Goal: Task Accomplishment & Management: Manage account settings

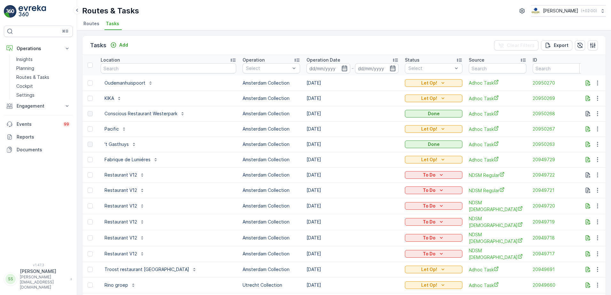
click at [91, 23] on span "Routes" at bounding box center [91, 23] width 16 height 6
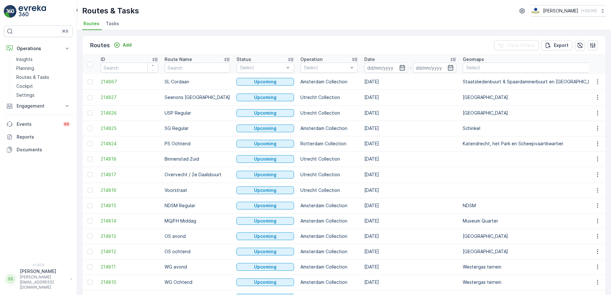
click at [386, 39] on div "Routes Add Clear Filters Export" at bounding box center [343, 45] width 523 height 19
click at [399, 67] on icon "button" at bounding box center [401, 68] width 5 height 6
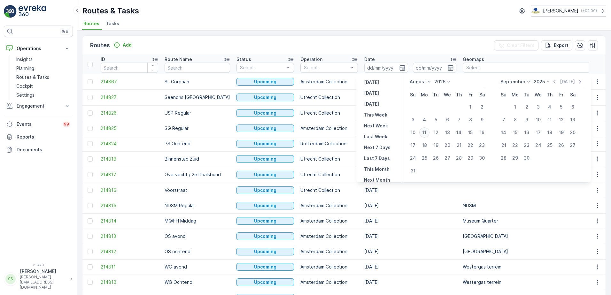
click at [426, 134] on div "11" at bounding box center [424, 133] width 10 height 10
type input "[DATE]"
click at [387, 43] on div "Routes Add Clear Filters Export" at bounding box center [343, 45] width 523 height 19
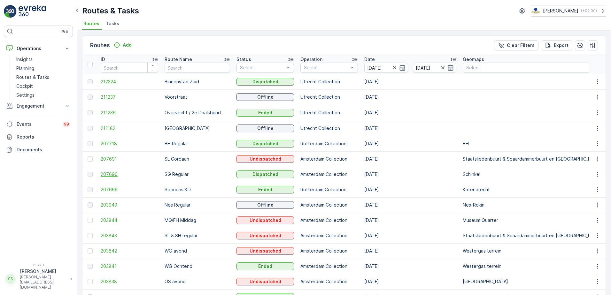
click at [109, 175] on span "207690" at bounding box center [130, 174] width 58 height 6
click at [114, 83] on span "212324" at bounding box center [130, 82] width 58 height 6
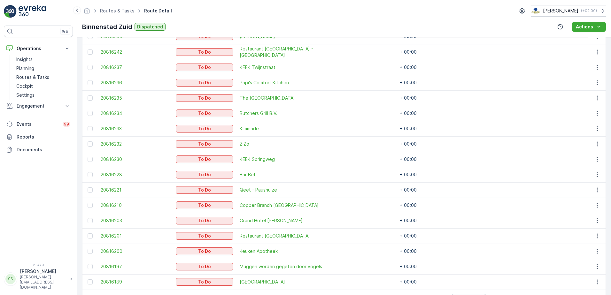
scroll to position [207, 0]
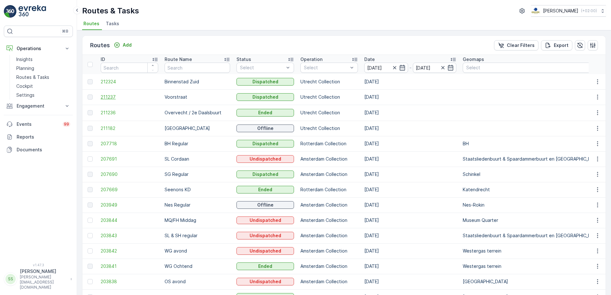
click at [108, 97] on span "211237" at bounding box center [130, 97] width 58 height 6
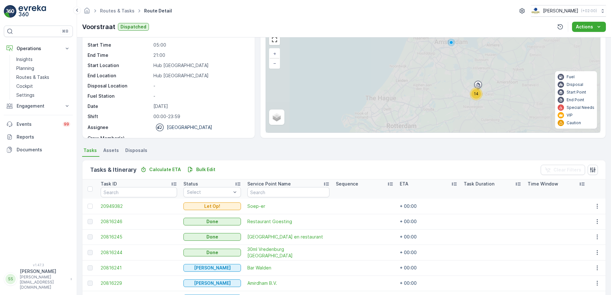
scroll to position [177, 0]
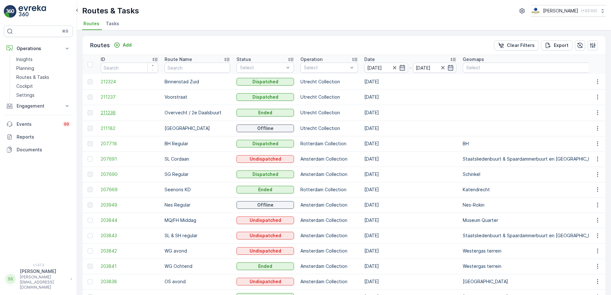
click at [110, 115] on span "211236" at bounding box center [130, 113] width 58 height 6
click at [107, 127] on span "211182" at bounding box center [130, 128] width 58 height 6
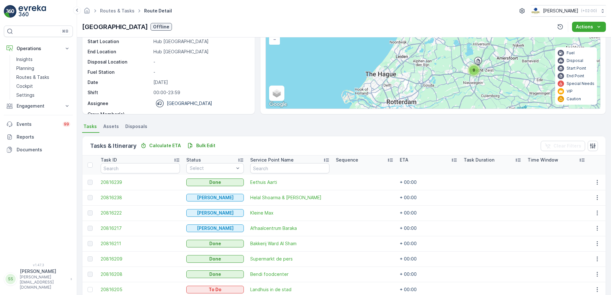
scroll to position [85, 0]
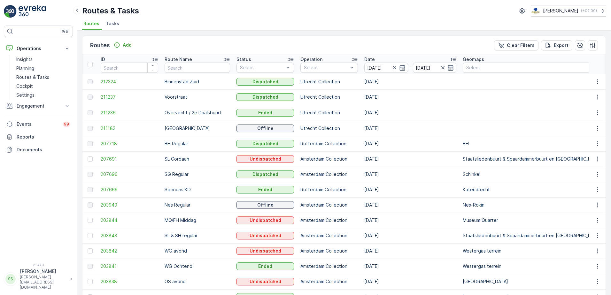
click at [208, 47] on div "Routes Add Clear Filters Export" at bounding box center [343, 45] width 523 height 19
click at [118, 97] on span "211237" at bounding box center [130, 97] width 58 height 6
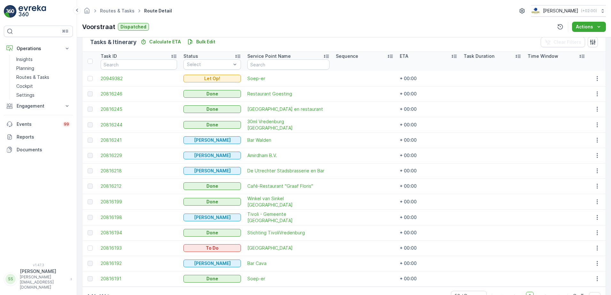
scroll to position [177, 0]
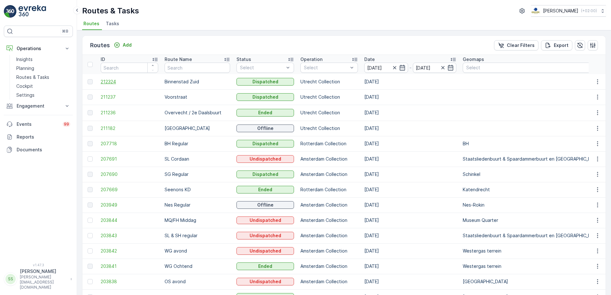
click at [105, 83] on span "212324" at bounding box center [130, 82] width 58 height 6
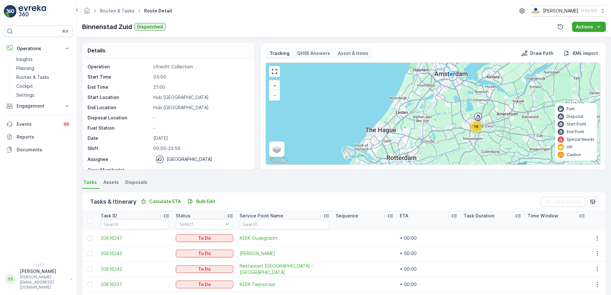
click at [241, 20] on div "Routes & Tasks Route Detail Oscar Circulair ( +02:00 ) Binnenstad Zuid Dispatch…" at bounding box center [344, 18] width 534 height 37
click at [28, 77] on p "Routes & Tasks" at bounding box center [32, 77] width 33 height 6
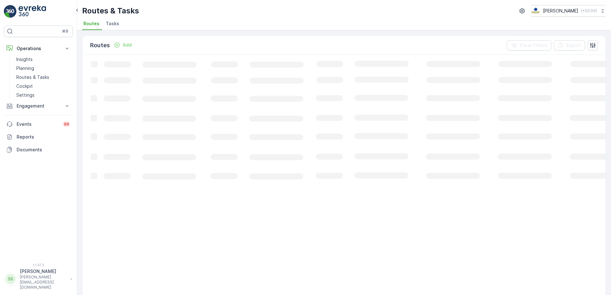
click at [138, 23] on ul "Routes Tasks" at bounding box center [341, 24] width 519 height 11
click at [112, 24] on span "Tasks" at bounding box center [112, 23] width 13 height 6
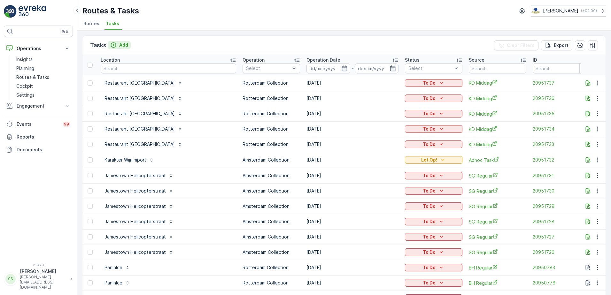
click at [118, 43] on div "Add" at bounding box center [119, 45] width 18 height 6
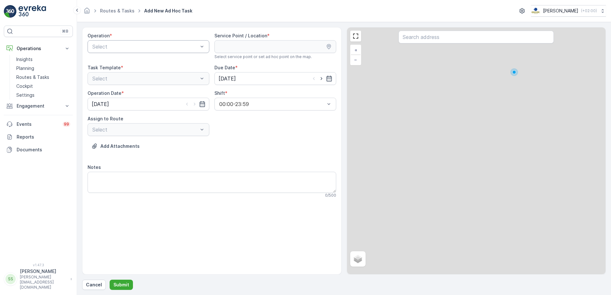
click at [146, 51] on div "Select" at bounding box center [149, 46] width 122 height 13
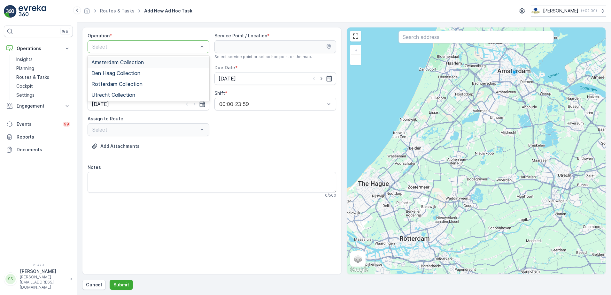
click at [112, 63] on span "Amsterdam Collection" at bounding box center [117, 62] width 52 height 6
click at [286, 142] on div "Add Attachments" at bounding box center [212, 150] width 249 height 18
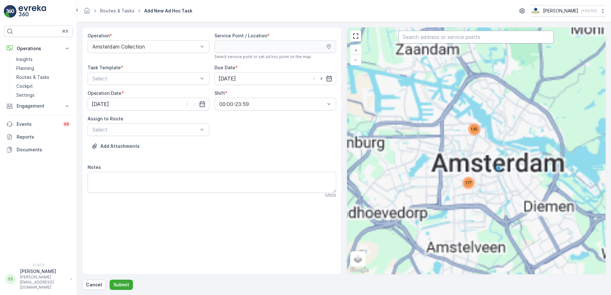
click at [435, 41] on input "text" at bounding box center [475, 37] width 155 height 13
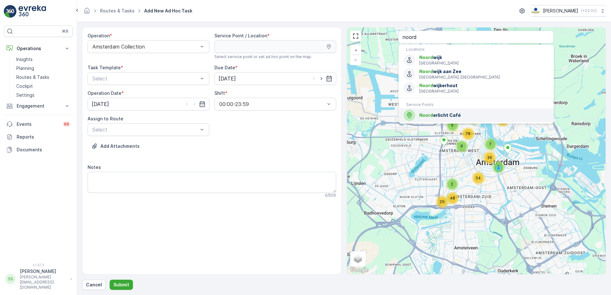
click at [443, 116] on span "Noord erlicht Café" at bounding box center [483, 115] width 129 height 6
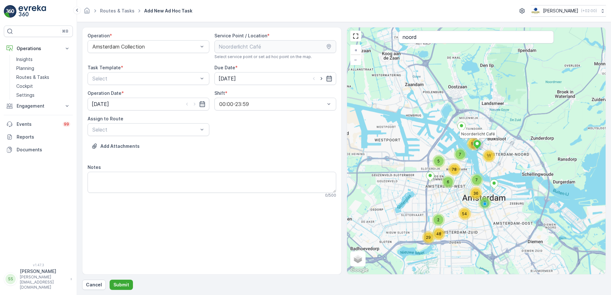
click at [443, 116] on div "6 2 7 8 48 5 36 54 29 78 11 17 7 Noorderlicht Café + − Satellite Roadmap Terrai…" at bounding box center [476, 150] width 259 height 247
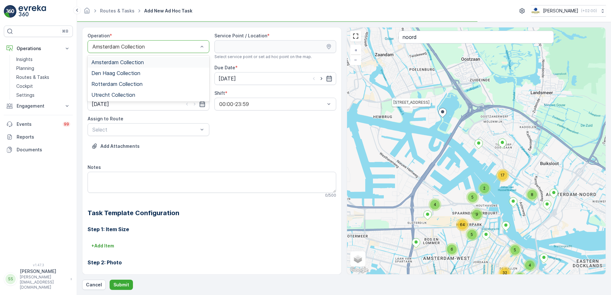
click at [154, 47] on div at bounding box center [145, 47] width 107 height 6
click at [117, 94] on span "Utrecht Collection" at bounding box center [113, 95] width 44 height 6
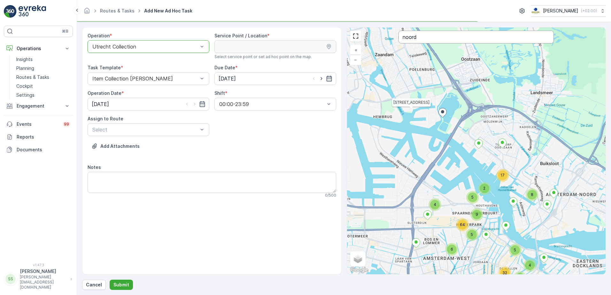
click at [433, 39] on input "noord" at bounding box center [475, 37] width 155 height 13
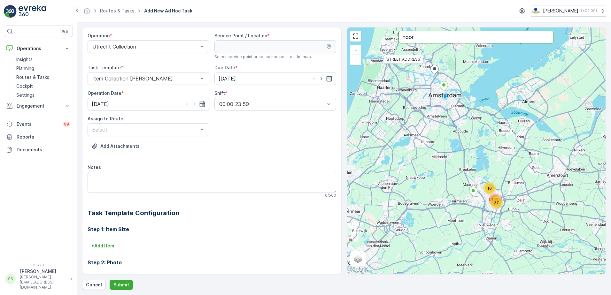
type input "noord"
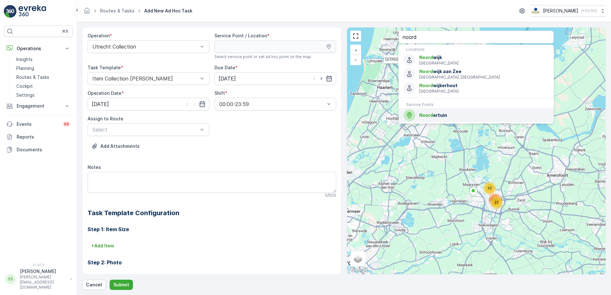
drag, startPoint x: 435, startPoint y: 115, endPoint x: 259, endPoint y: 138, distance: 176.9
click at [435, 115] on span "Noord ertuin" at bounding box center [483, 115] width 129 height 6
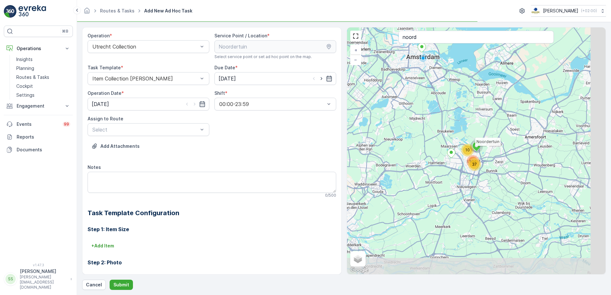
click at [240, 143] on div "Add Attachments" at bounding box center [212, 150] width 249 height 18
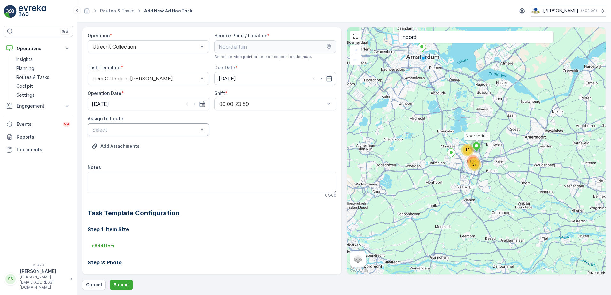
click at [150, 134] on div "Select" at bounding box center [149, 129] width 122 height 13
click at [255, 143] on div "Add Attachments" at bounding box center [212, 150] width 249 height 18
click at [318, 79] on icon "button" at bounding box center [321, 78] width 6 height 6
click at [319, 79] on icon "button" at bounding box center [321, 78] width 6 height 6
type input "[DATE]"
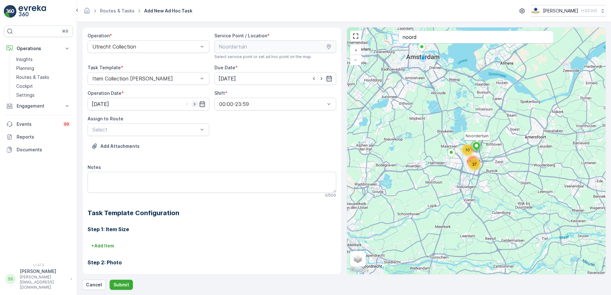
click at [194, 103] on icon "button" at bounding box center [195, 104] width 2 height 3
type input "[DATE]"
click at [245, 146] on div "Add Attachments" at bounding box center [212, 150] width 249 height 18
click at [162, 129] on div at bounding box center [145, 130] width 107 height 6
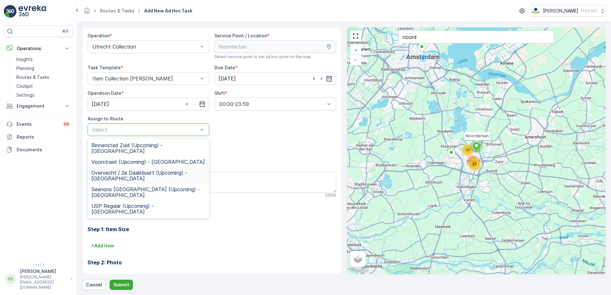
click at [103, 170] on span "Overvecht / 2e Daalsbuurt (Upcoming) - Utrecht" at bounding box center [148, 176] width 114 height 12
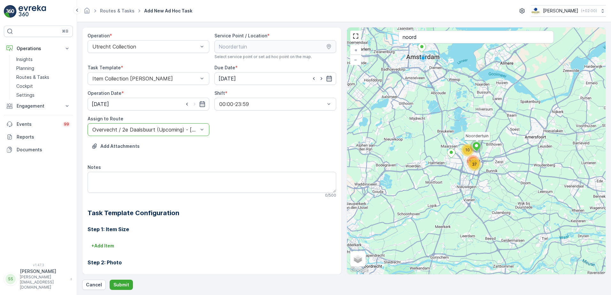
click at [197, 152] on div "Add Attachments" at bounding box center [212, 150] width 249 height 18
click at [141, 177] on textarea "Notes" at bounding box center [212, 182] width 249 height 21
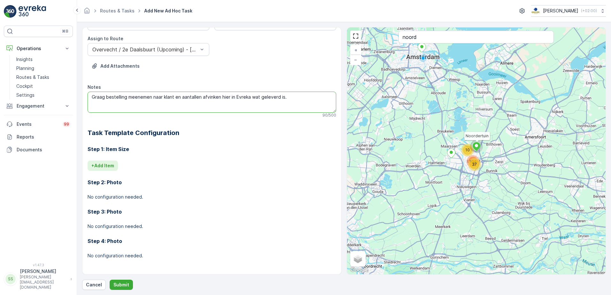
type textarea "Graag bestelling meenemen naar klant en aantallen afvinken hier in Evreka wat g…"
click at [106, 165] on p "+ Add Item" at bounding box center [102, 166] width 23 height 6
click at [142, 174] on div at bounding box center [189, 175] width 195 height 6
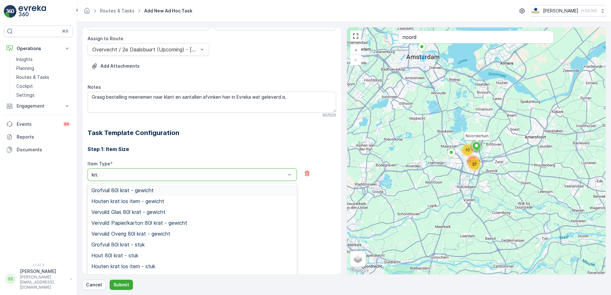
type input "krok"
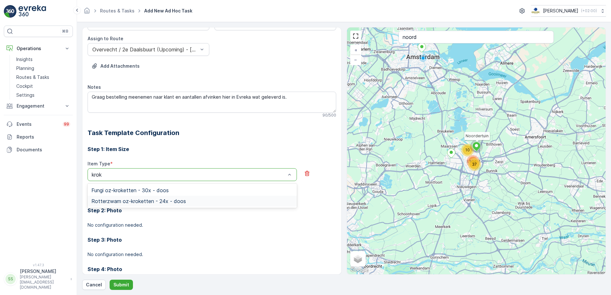
click at [158, 203] on span "Rotterzwam oz-kroketten - 24x - doos" at bounding box center [138, 201] width 95 height 6
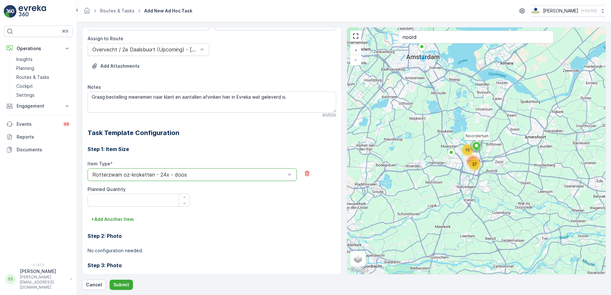
click at [219, 238] on h3 "Step 2: Photo" at bounding box center [212, 236] width 249 height 8
click at [144, 200] on Quantity "Planned Quantity" at bounding box center [139, 200] width 102 height 13
type Quantity "7"
click at [217, 212] on div "Item Type * Rotterzwam oz-kroketten - 24x - doos Planned Quantity 7" at bounding box center [212, 188] width 249 height 54
click at [116, 220] on p "+ Add Another Item" at bounding box center [112, 219] width 42 height 6
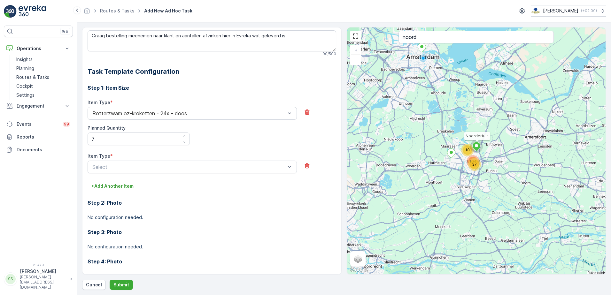
scroll to position [144, 0]
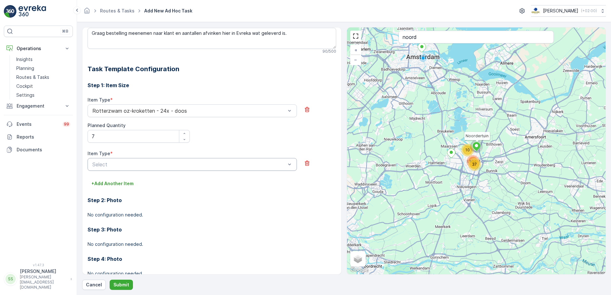
click at [142, 162] on div at bounding box center [189, 165] width 195 height 6
type input "bitt"
click at [113, 180] on span "Rotterzwam oz-bitterballen - 54x - doos" at bounding box center [140, 180] width 99 height 6
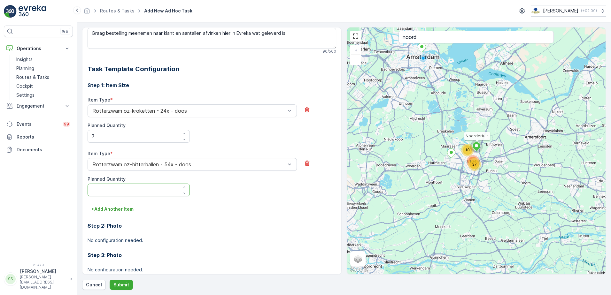
click at [120, 191] on Quantity "Planned Quantity" at bounding box center [139, 190] width 102 height 13
type Quantity "2"
click at [241, 206] on div "+ Add Another Item" at bounding box center [212, 209] width 249 height 10
click at [115, 206] on p "+ Add Another Item" at bounding box center [112, 209] width 42 height 6
click at [117, 220] on div at bounding box center [189, 218] width 195 height 6
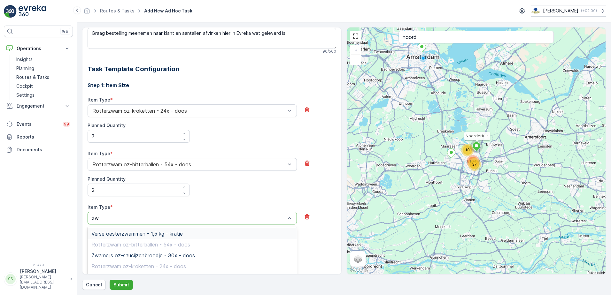
type input "z"
type input "blac"
click at [121, 233] on span "Back to Black blend - 100x zakjes - doos" at bounding box center [140, 234] width 99 height 6
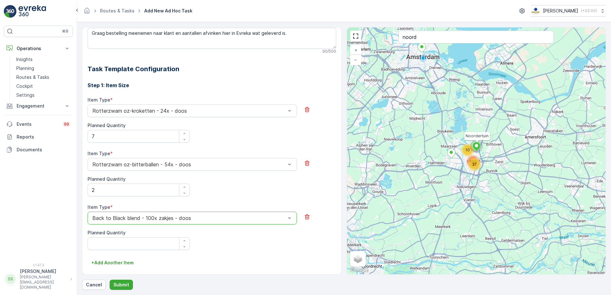
click at [83, 204] on div "Operation * Utrecht Collection Service Point / Location * Select service point …" at bounding box center [211, 151] width 259 height 248
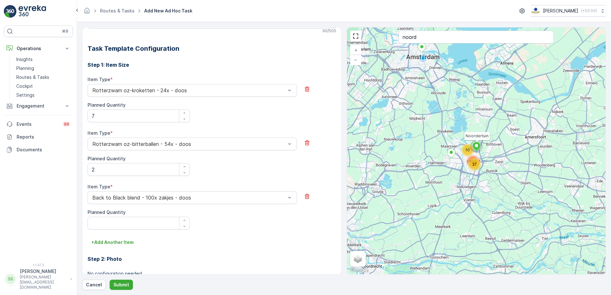
scroll to position [176, 0]
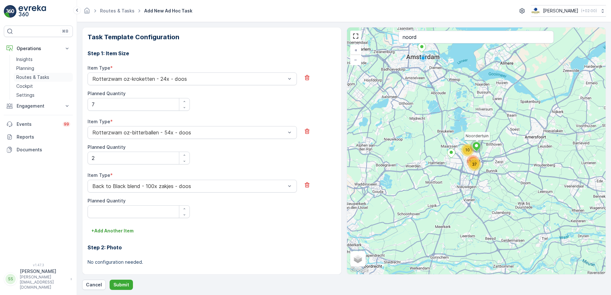
click at [36, 77] on p "Routes & Tasks" at bounding box center [32, 77] width 33 height 6
click at [278, 238] on div "Step 2: Photo No configuration needed." at bounding box center [212, 250] width 249 height 29
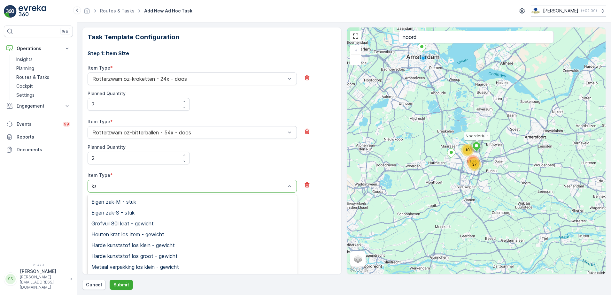
type input "kam"
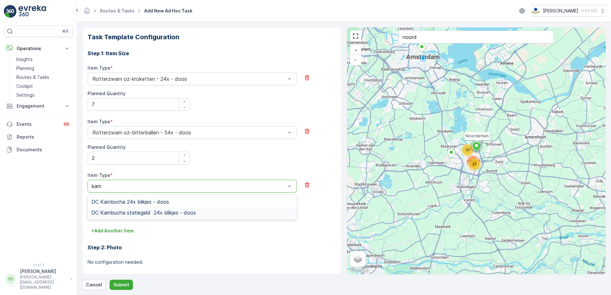
click at [159, 213] on span "DC Kambucha statiegeld 24x blikjes - doos" at bounding box center [143, 213] width 104 height 6
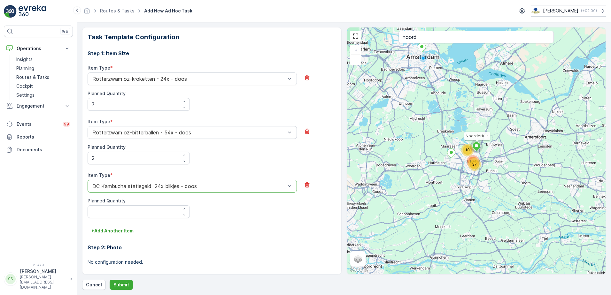
click at [228, 244] on div "Step 2: Photo No configuration needed." at bounding box center [212, 250] width 249 height 29
click at [142, 211] on Quantity "Planned Quantity" at bounding box center [139, 211] width 102 height 13
type Quantity "2"
click at [258, 231] on div "+ Add Another Item" at bounding box center [212, 231] width 249 height 10
click at [110, 228] on p "+ Add Another Item" at bounding box center [112, 231] width 42 height 6
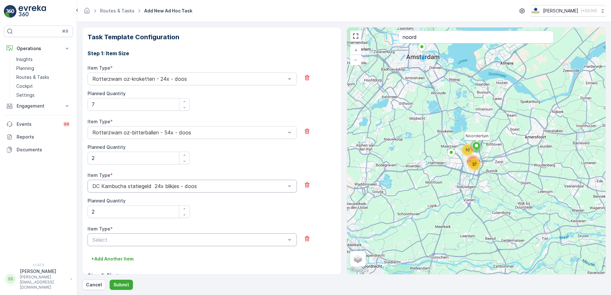
click at [111, 237] on div at bounding box center [189, 240] width 195 height 6
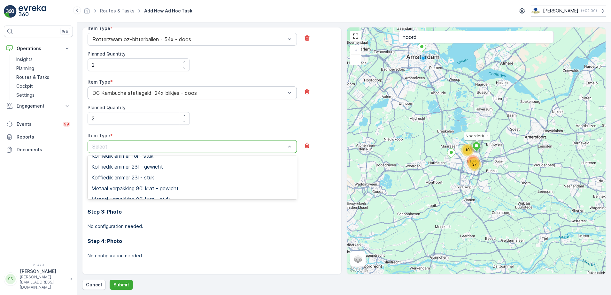
scroll to position [1743, 0]
click at [231, 118] on div "Item Type * DC Kambucha statiegeld 24x blikjes - doos Planned Quantity 2" at bounding box center [212, 102] width 249 height 46
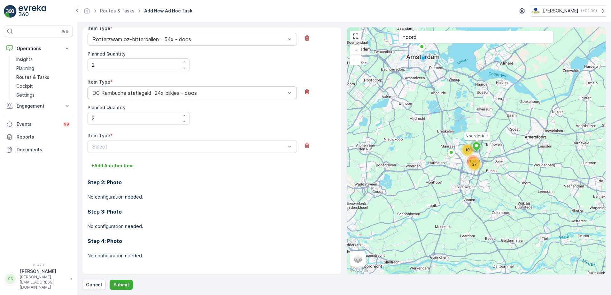
click at [193, 187] on div "Step 2: Photo No configuration needed." at bounding box center [212, 185] width 249 height 29
click at [215, 203] on div "Step 3: Photo No configuration needed." at bounding box center [212, 214] width 249 height 29
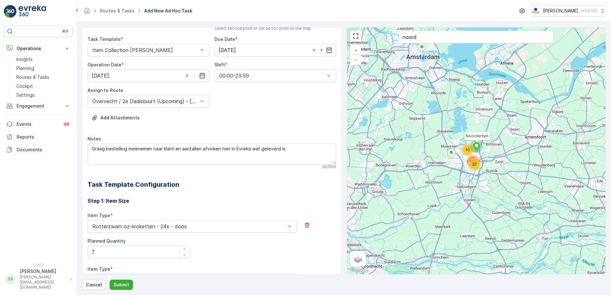
scroll to position [14, 0]
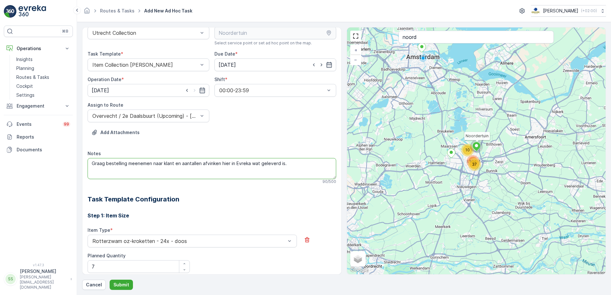
click at [287, 164] on textarea "Graag bestelling meenemen naar klant en aantallen afvinken hier in Evreka wat g…" at bounding box center [212, 168] width 249 height 21
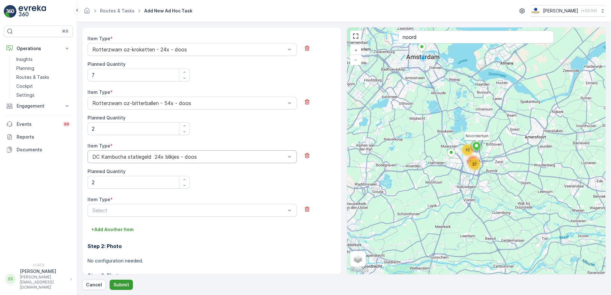
type textarea "Graag bestelling meenemen naar klant en aantallen afvinken hier in Evreka wat g…"
click at [121, 286] on p "Submit" at bounding box center [121, 285] width 16 height 6
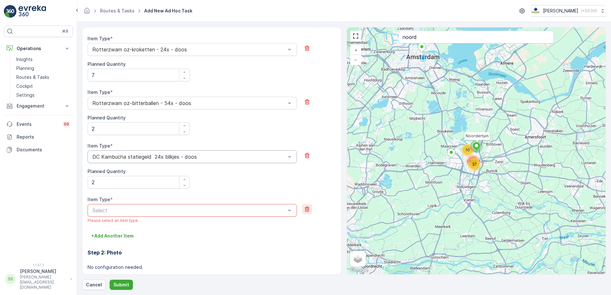
click at [306, 209] on icon "button" at bounding box center [307, 209] width 6 height 6
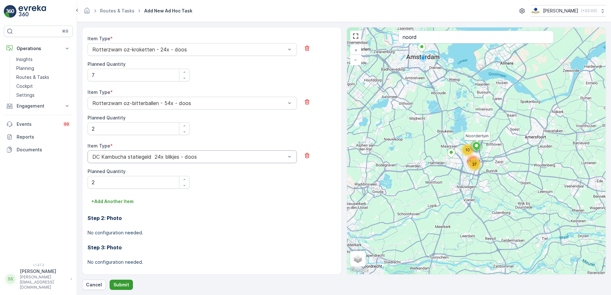
click at [119, 284] on p "Submit" at bounding box center [121, 285] width 16 height 6
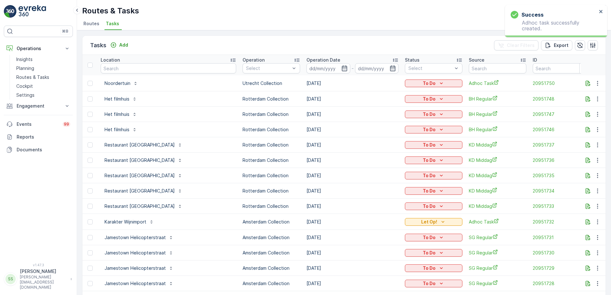
click at [201, 8] on div "Routes & Tasks Oscar Circulair ( +02:00 )" at bounding box center [344, 11] width 524 height 12
click at [407, 84] on div "To Do" at bounding box center [433, 83] width 52 height 6
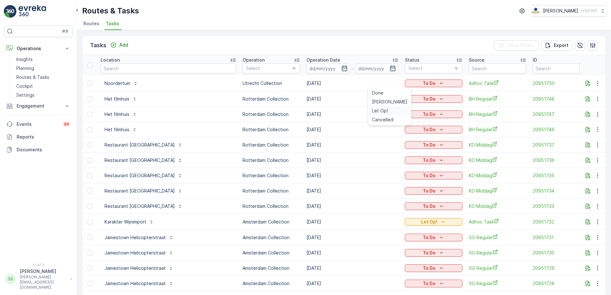
click at [384, 112] on span "Let Op!" at bounding box center [380, 111] width 16 height 6
click at [380, 47] on div "Tasks Add Clear Filters Export" at bounding box center [343, 45] width 523 height 19
click at [533, 82] on span "20951750" at bounding box center [562, 83] width 58 height 6
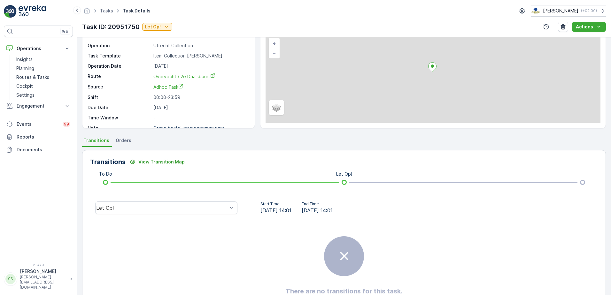
scroll to position [64, 0]
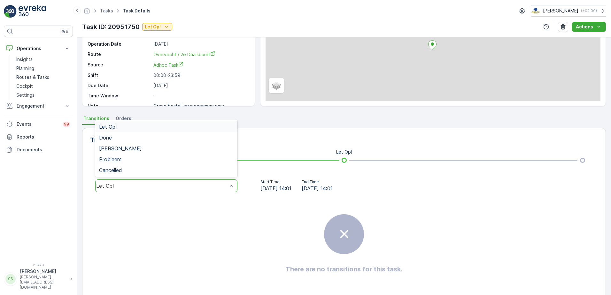
click at [174, 182] on div "Let Op!" at bounding box center [166, 186] width 142 height 13
click at [116, 136] on div "Done" at bounding box center [166, 138] width 135 height 6
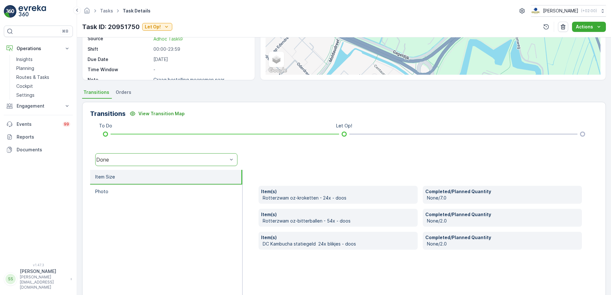
scroll to position [96, 0]
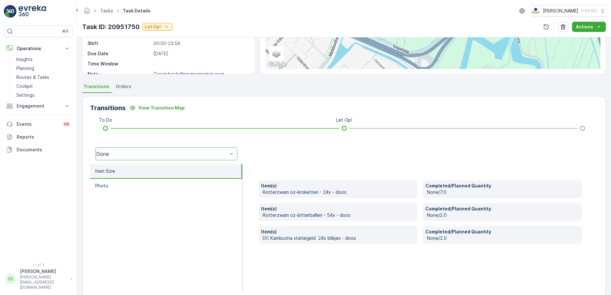
click at [308, 239] on p "DC Kambucha statiegeld 24x blikjes - doos" at bounding box center [339, 238] width 152 height 6
copy p "DC Kambucha statiegeld 24x blikjes - doos"
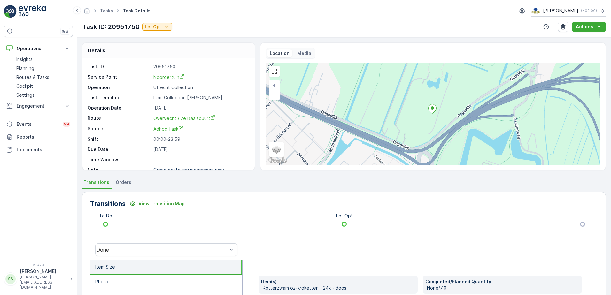
scroll to position [108, 0]
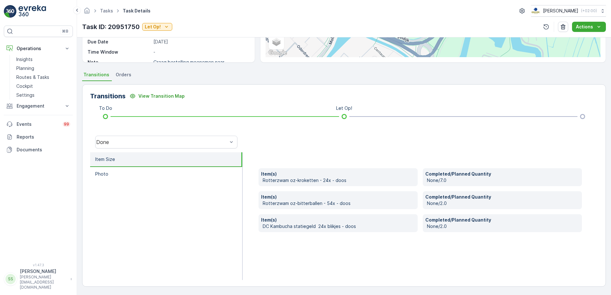
click at [174, 234] on ul "Item Size Photo" at bounding box center [166, 216] width 152 height 128
click at [31, 76] on p "Routes & Tasks" at bounding box center [32, 77] width 33 height 6
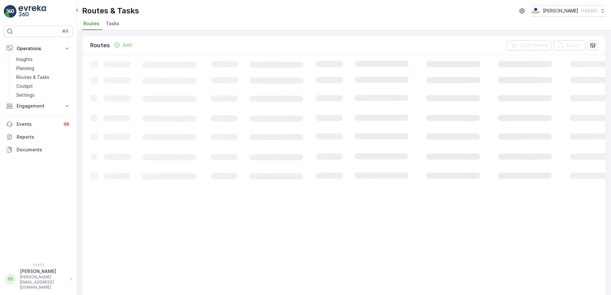
click at [131, 9] on p "Routes & Tasks" at bounding box center [110, 11] width 57 height 10
click at [300, 11] on div "Routes & Tasks Oscar Circulair ( +02:00 )" at bounding box center [344, 11] width 524 height 12
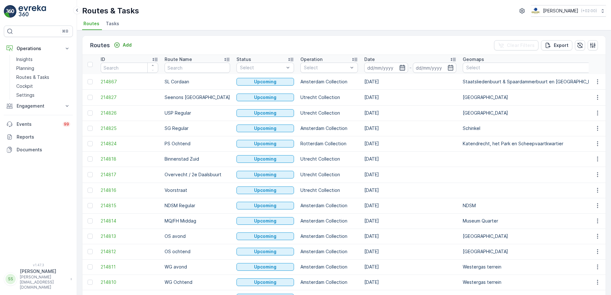
click at [399, 68] on icon "button" at bounding box center [401, 68] width 5 height 6
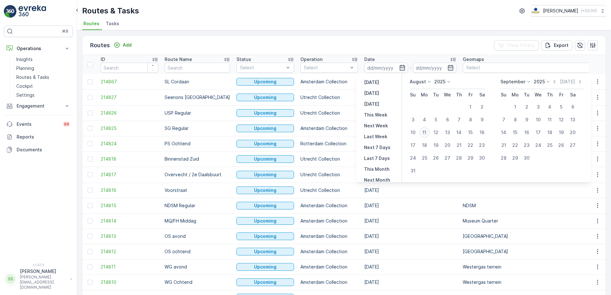
click at [428, 131] on div "11" at bounding box center [424, 133] width 10 height 10
type input "[DATE]"
click at [389, 43] on div "Routes Add Clear Filters Export" at bounding box center [343, 45] width 523 height 19
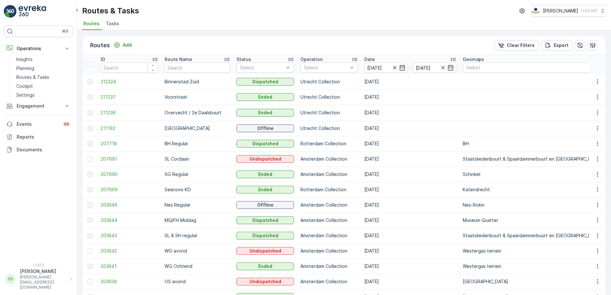
click at [159, 42] on div "Routes Add Clear Filters Export" at bounding box center [343, 45] width 523 height 19
click at [303, 66] on div at bounding box center [325, 67] width 45 height 5
click at [304, 103] on div at bounding box center [306, 103] width 5 height 5
click at [316, 36] on div "Routes Add Clear Filters Export" at bounding box center [343, 45] width 523 height 19
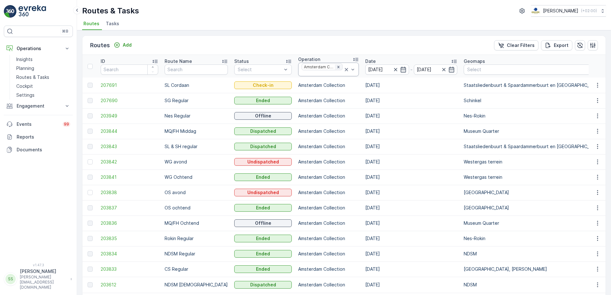
click at [336, 65] on icon "Remove Amsterdam Collection" at bounding box center [338, 67] width 4 height 4
click at [326, 43] on div "Routes Add Clear Filters Export" at bounding box center [343, 45] width 523 height 19
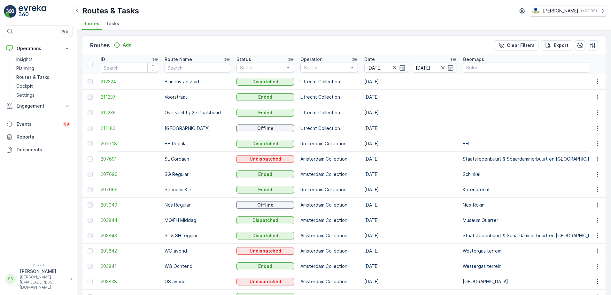
click at [325, 48] on div "Routes Add Clear Filters Export" at bounding box center [343, 45] width 523 height 19
click at [312, 72] on div "Select" at bounding box center [329, 68] width 58 height 10
click at [304, 83] on div "Rotterdam Collection" at bounding box center [329, 85] width 50 height 13
click at [303, 41] on div "Routes Add Clear Filters Export" at bounding box center [343, 45] width 523 height 19
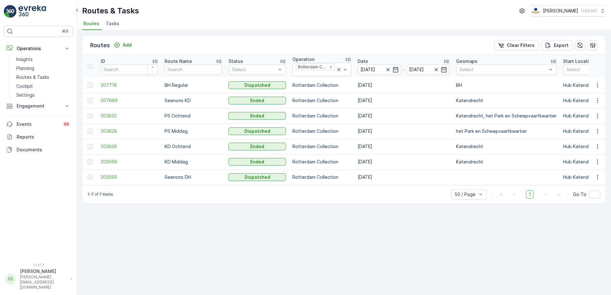
click at [226, 45] on div "Routes Add Clear Filters Export" at bounding box center [343, 45] width 523 height 19
click at [330, 66] on icon "Remove Rotterdam Collection" at bounding box center [331, 67] width 4 height 4
click at [327, 47] on div "Routes Add Clear Filters Export" at bounding box center [343, 45] width 523 height 19
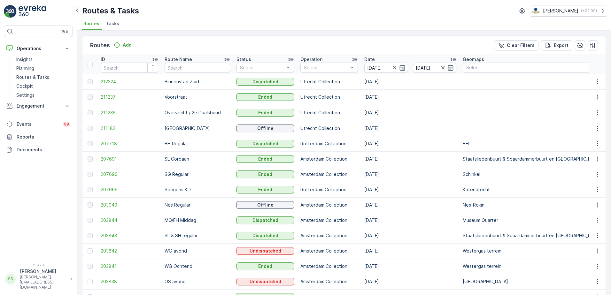
click at [329, 67] on div at bounding box center [325, 67] width 45 height 5
click at [304, 103] on div at bounding box center [306, 103] width 5 height 5
click at [330, 46] on div "Routes Add Clear Filters Export" at bounding box center [343, 45] width 523 height 19
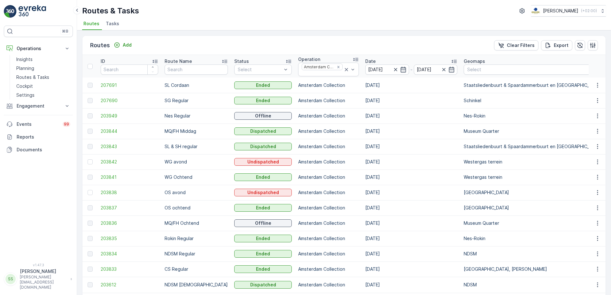
scroll to position [40, 0]
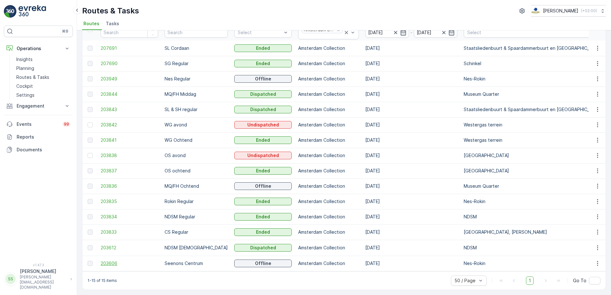
click at [109, 263] on span "203606" at bounding box center [130, 263] width 58 height 6
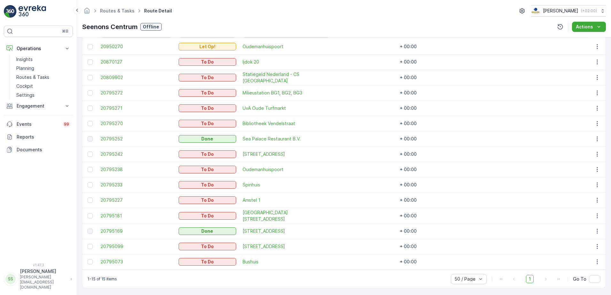
scroll to position [160, 0]
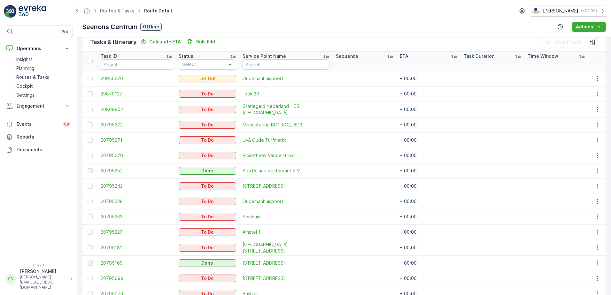
click at [342, 42] on div "Tasks & Itinerary Calculate ETA Bulk Edit Clear Filters" at bounding box center [343, 42] width 523 height 19
click at [119, 78] on span "20950270" at bounding box center [137, 78] width 72 height 6
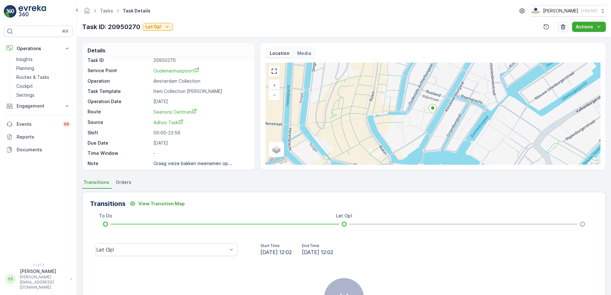
scroll to position [8, 0]
click at [213, 166] on div "Task ID 20950270 Service Point Oudemanhuispoort Operation Amsterdam Collection …" at bounding box center [168, 114] width 172 height 112
click at [214, 178] on div "Details Task ID 20950270 Service Point Oudemanhuispoort Operation Amsterdam Col…" at bounding box center [344, 166] width 534 height 258
click at [255, 45] on div "Details Task ID 20950270 Service Point Oudemanhuispoort Operation Amsterdam Col…" at bounding box center [344, 107] width 524 height 128
click at [255, 49] on div "Details Task ID 20950270 Service Point Oudemanhuispoort Operation Amsterdam Col…" at bounding box center [344, 107] width 524 height 128
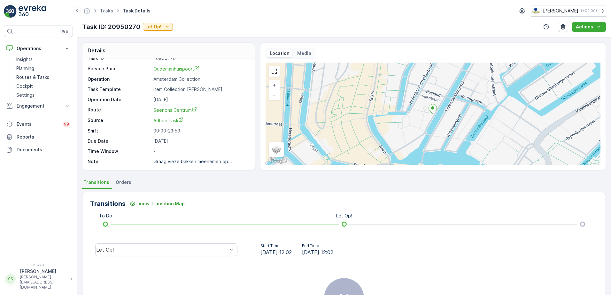
drag, startPoint x: 267, startPoint y: 6, endPoint x: 265, endPoint y: 2, distance: 5.1
click at [267, 6] on div "Tasks Task Details Oscar Circulair ( +02:00 )" at bounding box center [344, 11] width 524 height 12
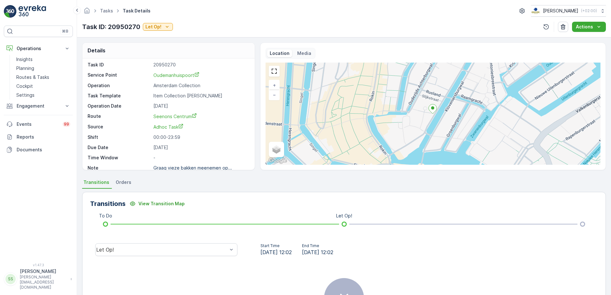
scroll to position [0, 0]
click at [228, 22] on div "Task ID: 20950270 Let Op! Actions" at bounding box center [344, 27] width 524 height 10
click at [25, 68] on p "Planning" at bounding box center [25, 68] width 18 height 6
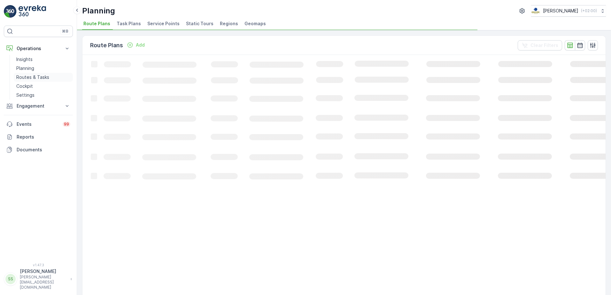
click at [34, 76] on p "Routes & Tasks" at bounding box center [32, 77] width 33 height 6
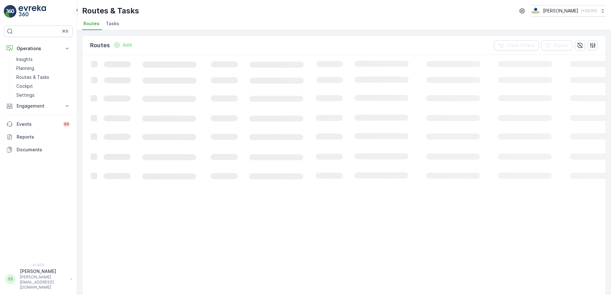
click at [154, 19] on ul "Routes Tasks" at bounding box center [341, 24] width 519 height 11
click at [109, 24] on span "Tasks" at bounding box center [112, 23] width 13 height 6
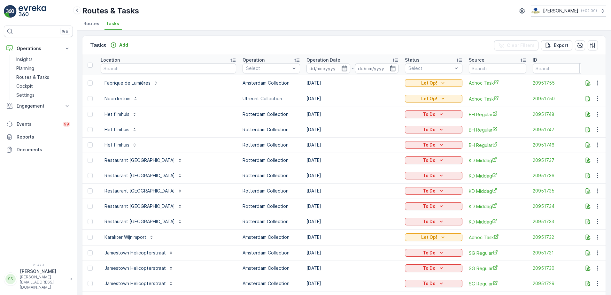
click at [119, 41] on div "Tasks Add" at bounding box center [110, 45] width 41 height 9
click at [119, 45] on p "Add" at bounding box center [123, 45] width 9 height 6
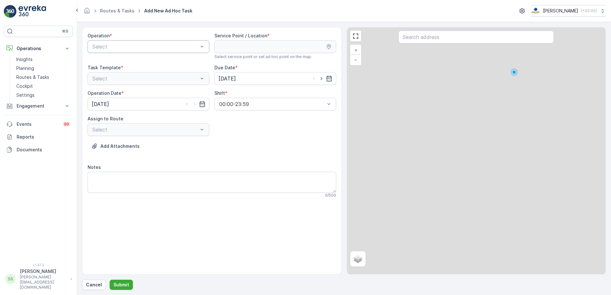
click at [107, 48] on div at bounding box center [145, 47] width 107 height 6
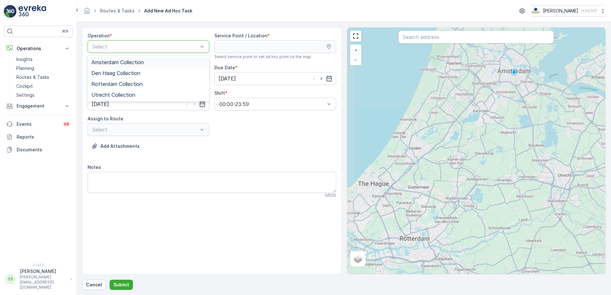
click at [107, 62] on span "Amsterdam Collection" at bounding box center [117, 62] width 52 height 6
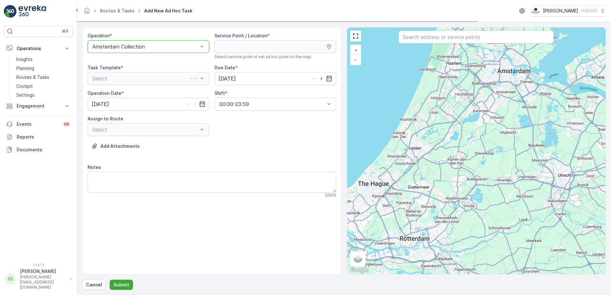
click at [242, 135] on div "Operation * option Amsterdam Collection, selected. Amsterdam Collection Service…" at bounding box center [212, 118] width 249 height 171
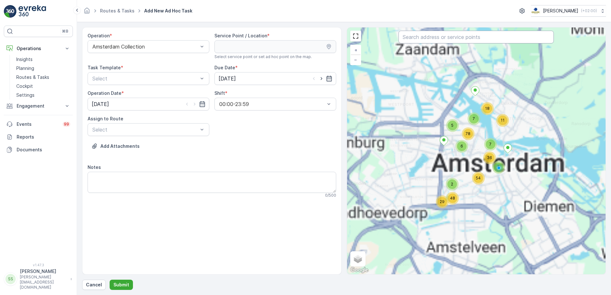
click at [417, 41] on input "text" at bounding box center [475, 37] width 155 height 13
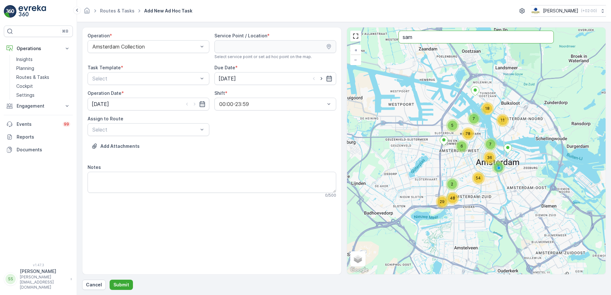
type input "sam"
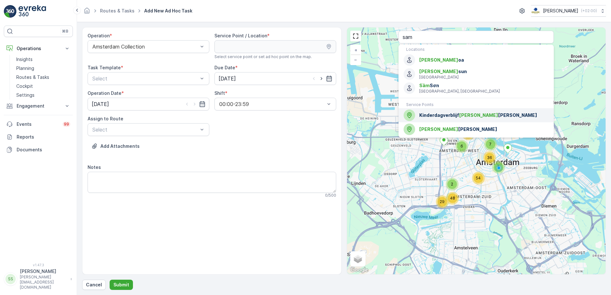
drag, startPoint x: 449, startPoint y: 114, endPoint x: 263, endPoint y: 137, distance: 187.4
click at [449, 114] on span "Kinderdagverblijf Sam Sam" at bounding box center [483, 115] width 129 height 6
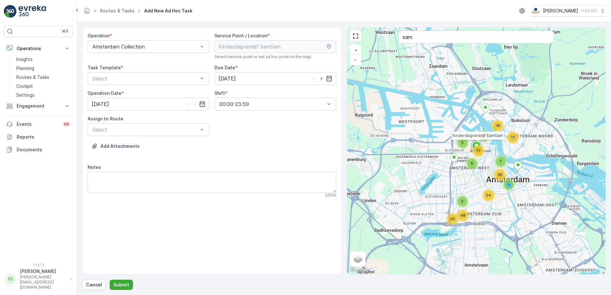
click at [267, 138] on div "Operation * Amsterdam Collection Service Point / Location * Select service poin…" at bounding box center [212, 118] width 249 height 171
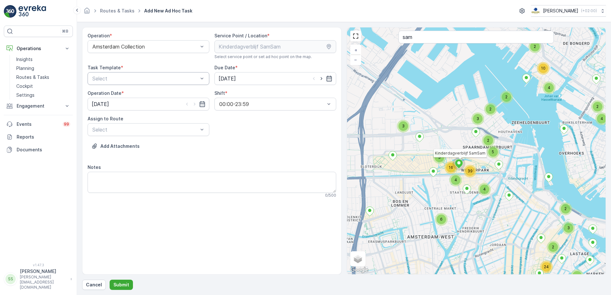
click at [120, 78] on div at bounding box center [145, 79] width 107 height 6
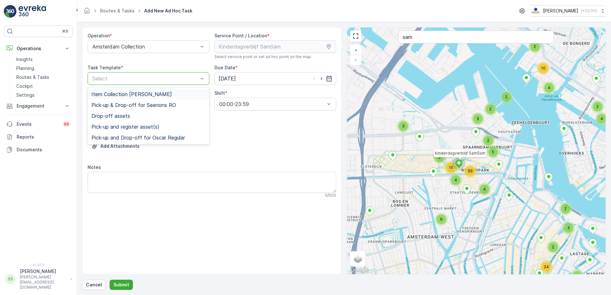
click at [117, 97] on span "Item Collection [PERSON_NAME]" at bounding box center [131, 94] width 81 height 6
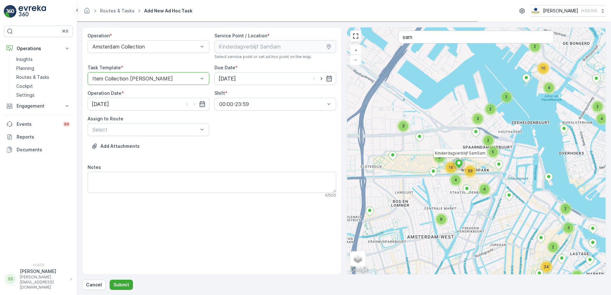
click at [275, 151] on div "Add Attachments" at bounding box center [212, 150] width 249 height 18
click at [321, 79] on icon "button" at bounding box center [321, 78] width 6 height 6
type input "12.08.2025"
click at [194, 104] on icon "button" at bounding box center [195, 104] width 2 height 3
type input "12.08.2025"
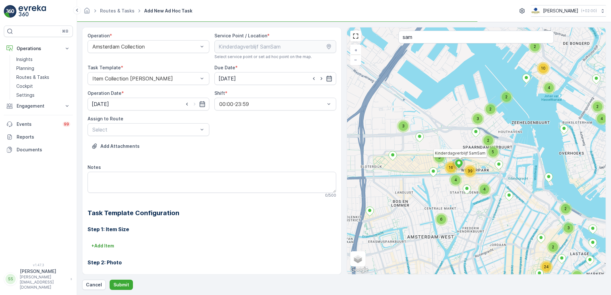
click at [270, 150] on div "Add Attachments" at bounding box center [212, 150] width 249 height 18
click at [154, 131] on div at bounding box center [145, 130] width 107 height 6
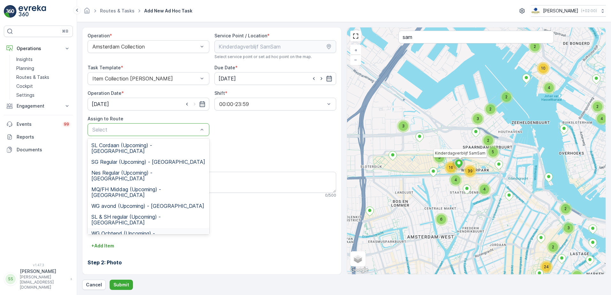
click at [114, 231] on span "WG Ochtend (Upcoming) - Amsterdam" at bounding box center [148, 237] width 114 height 12
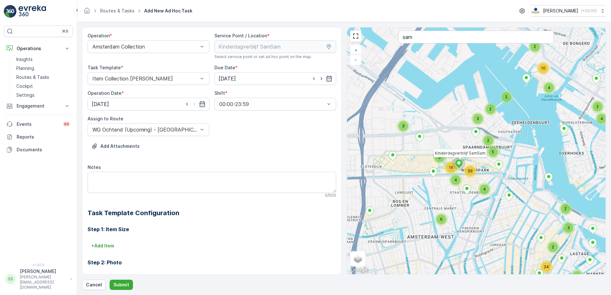
click at [231, 147] on div "Add Attachments" at bounding box center [212, 150] width 249 height 18
click at [127, 185] on textarea "Notes" at bounding box center [212, 182] width 249 height 21
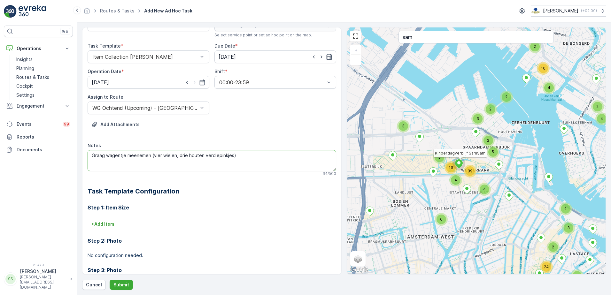
scroll to position [64, 0]
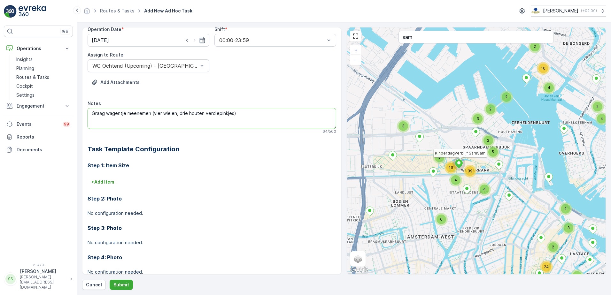
type textarea "Graag wagentje meenemen (vier wielen, drie houten verdiepinkjes)"
click at [107, 200] on h3 "Step 2: Photo" at bounding box center [212, 199] width 249 height 8
click at [125, 215] on p "No configuration needed." at bounding box center [212, 213] width 249 height 6
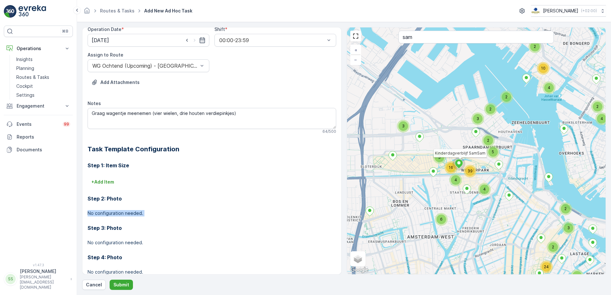
drag, startPoint x: 125, startPoint y: 215, endPoint x: 195, endPoint y: 216, distance: 69.3
click at [195, 216] on p "No configuration needed." at bounding box center [212, 213] width 249 height 6
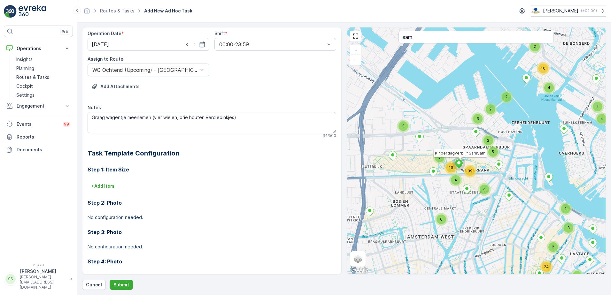
scroll to position [48, 0]
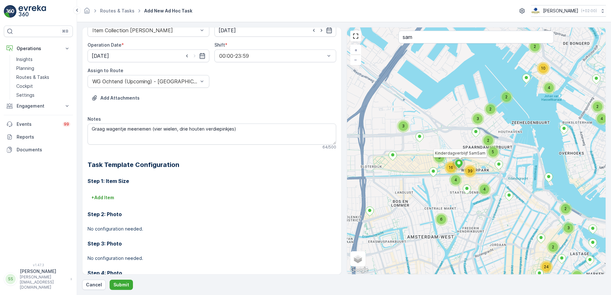
click at [123, 227] on p "No configuration needed." at bounding box center [212, 229] width 249 height 6
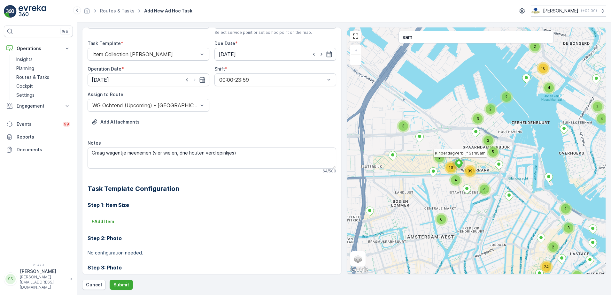
scroll to position [0, 0]
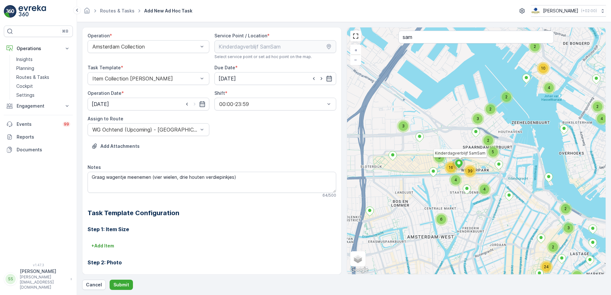
drag, startPoint x: 272, startPoint y: 141, endPoint x: 128, endPoint y: 164, distance: 145.7
click at [269, 141] on div "Operation * Amsterdam Collection Service Point / Location * Select service poin…" at bounding box center [212, 191] width 249 height 317
click at [114, 145] on p "Add Attachments" at bounding box center [119, 146] width 39 height 6
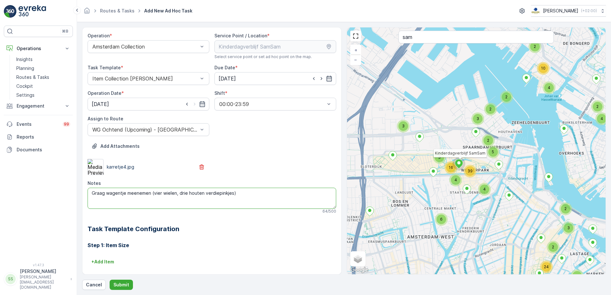
drag, startPoint x: 244, startPoint y: 191, endPoint x: 151, endPoint y: 194, distance: 92.4
click at [151, 194] on textarea "Graag wagentje meenemen (vier wielen, drie houten verdiepinkjes)" at bounding box center [212, 198] width 249 height 21
click at [155, 206] on textarea "Graag wagentje meenemen (vier wielen, drie houten verdiepinkjes)" at bounding box center [212, 198] width 249 height 21
click at [125, 288] on p "Submit" at bounding box center [121, 285] width 16 height 6
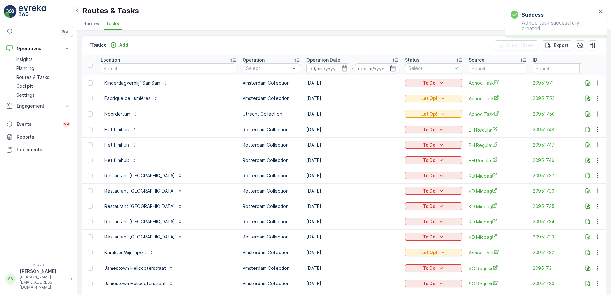
click at [323, 37] on div "Tasks Add Clear Filters Export" at bounding box center [343, 45] width 523 height 19
click at [423, 83] on p "To Do" at bounding box center [429, 83] width 13 height 6
click at [378, 92] on span "Let Op!" at bounding box center [380, 92] width 16 height 6
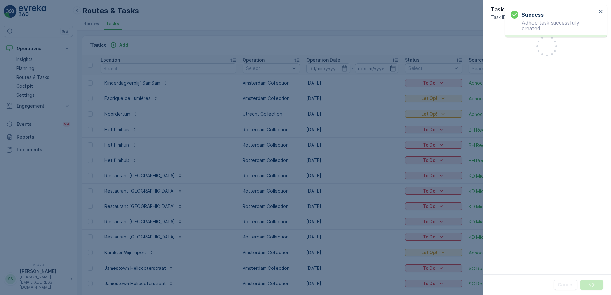
click at [419, 38] on div at bounding box center [305, 147] width 611 height 295
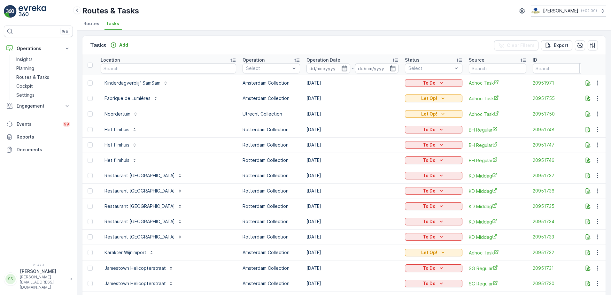
drag, startPoint x: 223, startPoint y: 14, endPoint x: 193, endPoint y: 18, distance: 30.5
click at [222, 14] on div "Routes & Tasks Oscar Circulair ( +02:00 )" at bounding box center [344, 11] width 524 height 12
click at [197, 22] on ul "Routes Tasks" at bounding box center [341, 24] width 519 height 11
click at [95, 26] on span "Routes" at bounding box center [91, 23] width 16 height 6
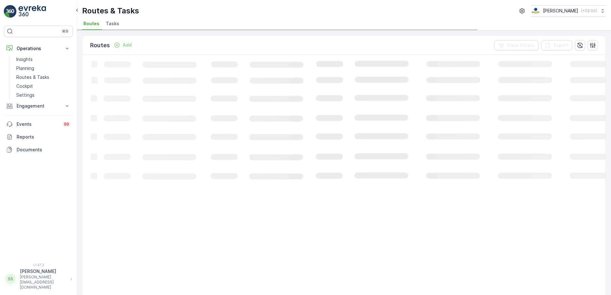
click at [204, 44] on div "Routes Add Clear Filters Export" at bounding box center [343, 45] width 523 height 19
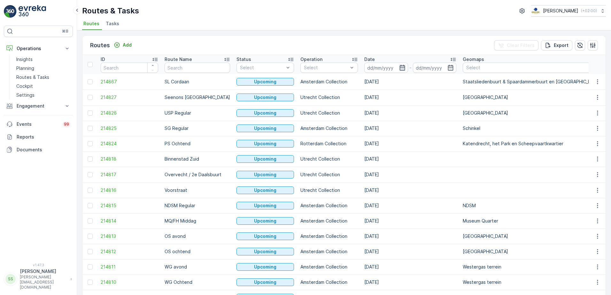
click at [399, 66] on icon "button" at bounding box center [401, 68] width 5 height 6
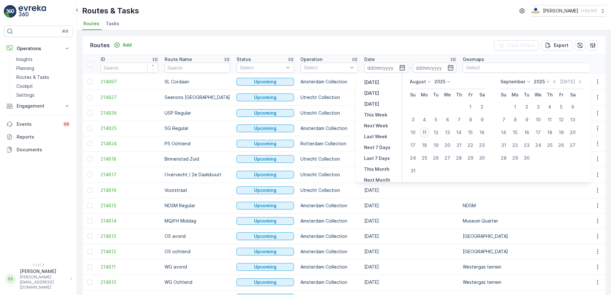
click at [426, 135] on div "11" at bounding box center [424, 133] width 10 height 10
type input "[DATE]"
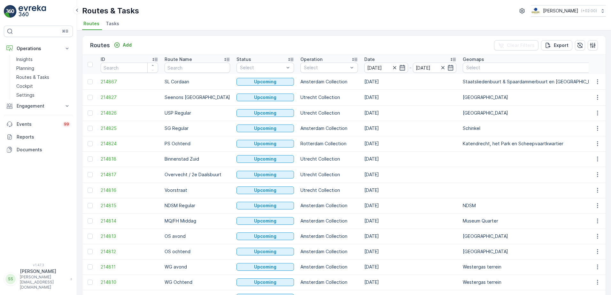
click at [346, 41] on div "Routes Add Clear Filters Export" at bounding box center [343, 45] width 523 height 19
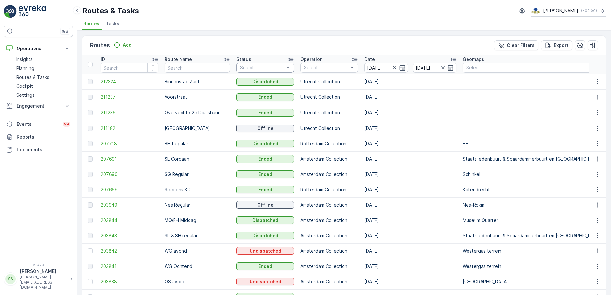
click at [266, 64] on div "Select" at bounding box center [265, 68] width 58 height 10
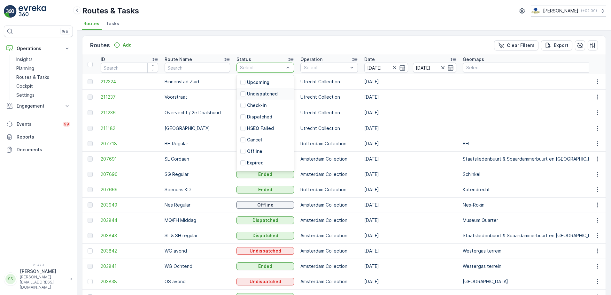
click at [266, 38] on div "Routes Add Clear Filters Export" at bounding box center [343, 45] width 523 height 19
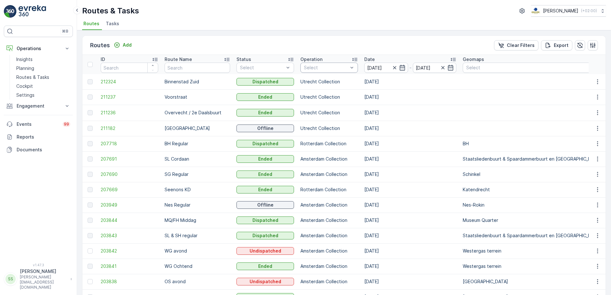
click at [305, 67] on div at bounding box center [325, 67] width 45 height 5
click at [304, 104] on div at bounding box center [306, 103] width 5 height 5
click at [265, 53] on div "Routes Add Clear Filters Export" at bounding box center [343, 45] width 523 height 19
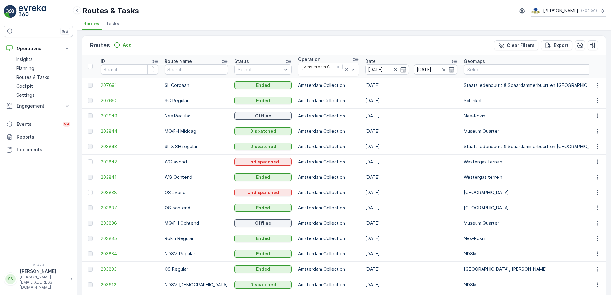
click at [107, 112] on td "203949" at bounding box center [129, 115] width 64 height 15
click at [107, 115] on span "203949" at bounding box center [130, 116] width 58 height 6
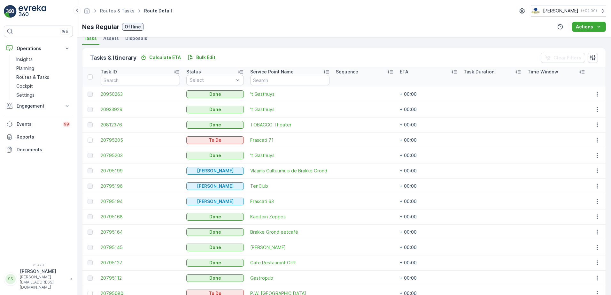
scroll to position [113, 0]
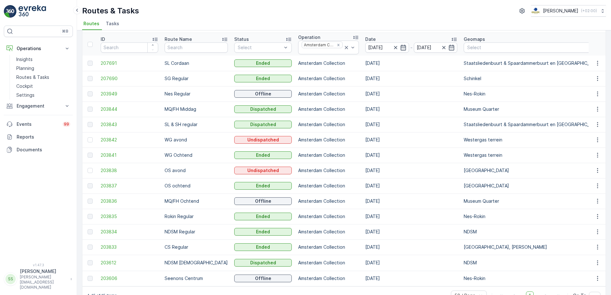
scroll to position [32, 0]
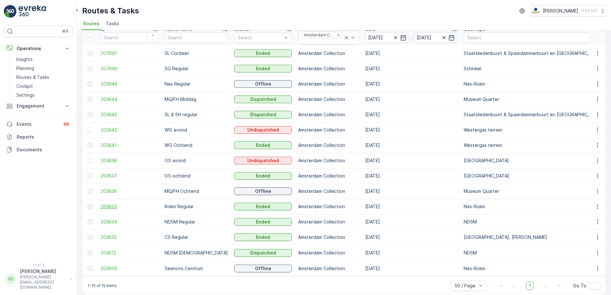
click at [107, 205] on span "203835" at bounding box center [130, 207] width 58 height 6
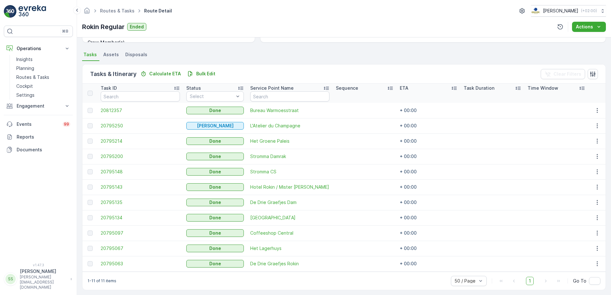
scroll to position [135, 0]
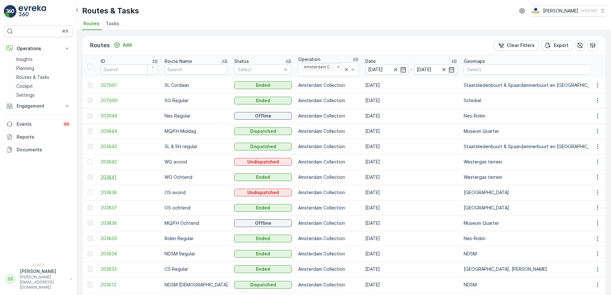
click at [114, 175] on span "203841" at bounding box center [130, 177] width 58 height 6
click at [219, 40] on div "Routes Add Clear Filters Export" at bounding box center [343, 45] width 523 height 19
click at [217, 39] on div "Routes Add Clear Filters Export" at bounding box center [343, 45] width 523 height 19
click at [78, 43] on div "Routes Add Clear Filters Export ID Route Name Status Select Operation Amsterdam…" at bounding box center [344, 162] width 534 height 265
click at [221, 20] on ul "Routes Tasks" at bounding box center [341, 24] width 519 height 11
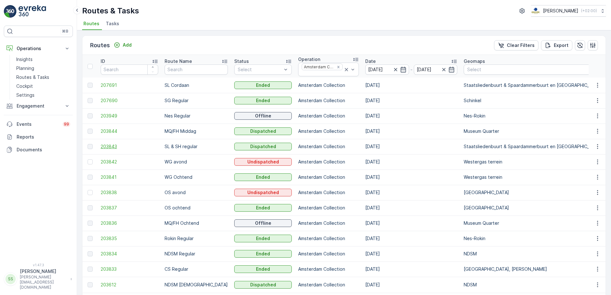
click at [112, 145] on span "203843" at bounding box center [130, 146] width 58 height 6
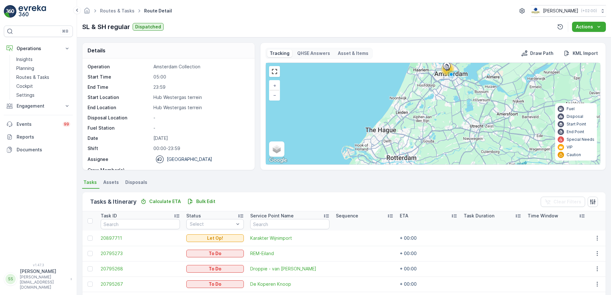
click at [77, 115] on div "⌘B Operations Insights Planning Routes & Tasks Cockpit Settings Engagement Insi…" at bounding box center [38, 147] width 77 height 295
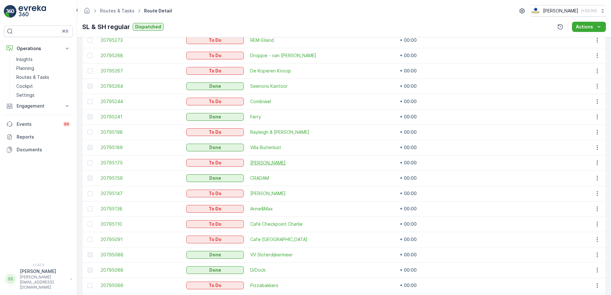
scroll to position [254, 0]
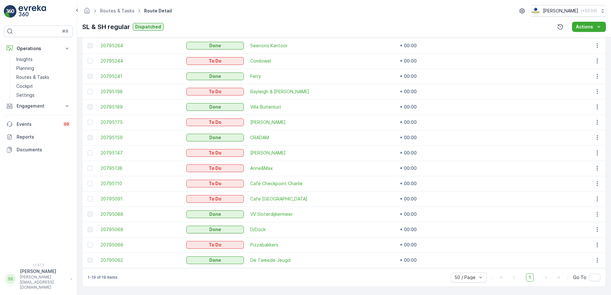
click at [183, 23] on div "SL & SH regular Dispatched Actions" at bounding box center [344, 27] width 524 height 10
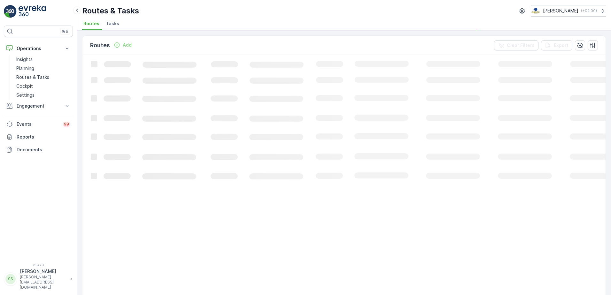
click at [160, 19] on div "Routes & Tasks Oscar Circulair ( +02:00 ) Routes Tasks" at bounding box center [344, 15] width 534 height 30
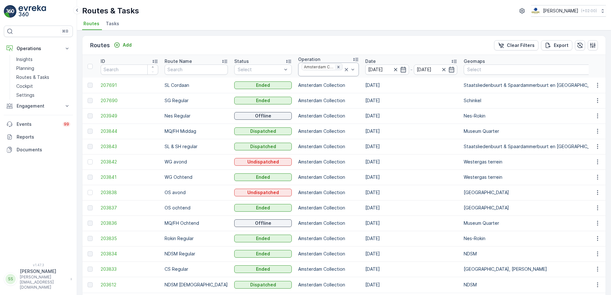
click at [336, 66] on icon "Remove Amsterdam Collection" at bounding box center [338, 67] width 4 height 4
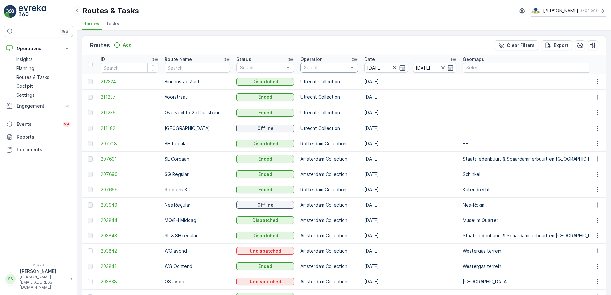
click at [336, 64] on div "Select" at bounding box center [329, 68] width 58 height 10
click at [304, 85] on div at bounding box center [306, 85] width 5 height 5
click at [276, 48] on div "Routes Add Clear Filters Export" at bounding box center [343, 45] width 523 height 19
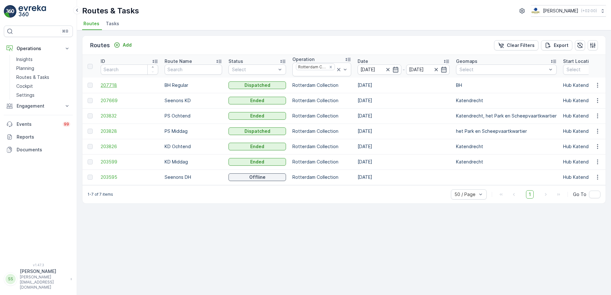
click at [110, 83] on span "207718" at bounding box center [130, 85] width 58 height 6
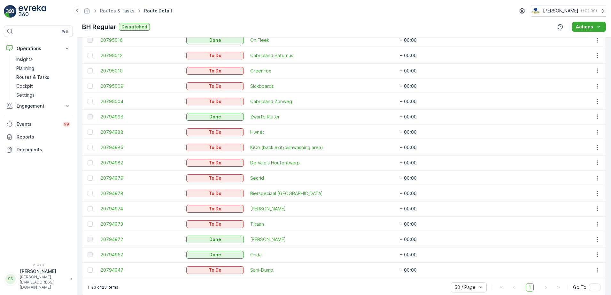
scroll to position [315, 0]
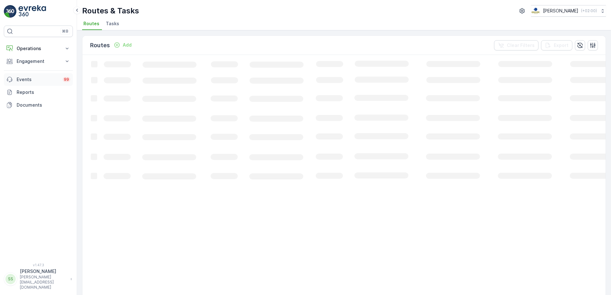
click at [30, 47] on p "Operations" at bounding box center [38, 48] width 43 height 6
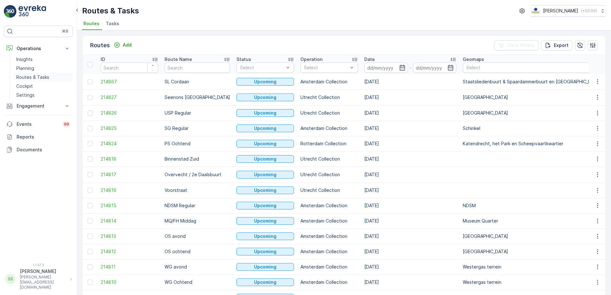
click at [34, 78] on p "Routes & Tasks" at bounding box center [32, 77] width 33 height 6
click at [175, 19] on ul "Routes Tasks" at bounding box center [341, 24] width 519 height 11
click at [399, 67] on icon "button" at bounding box center [402, 68] width 6 height 6
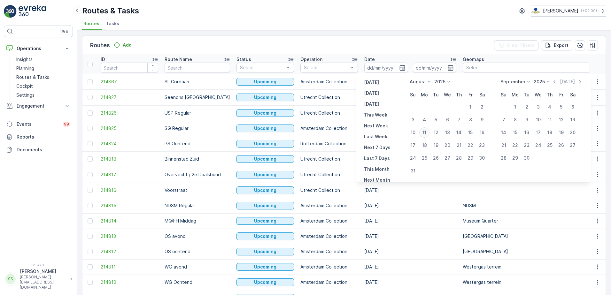
click at [426, 132] on div "11" at bounding box center [424, 133] width 10 height 10
type input "[DATE]"
click at [396, 50] on div "Routes Add Clear Filters Export" at bounding box center [343, 45] width 523 height 19
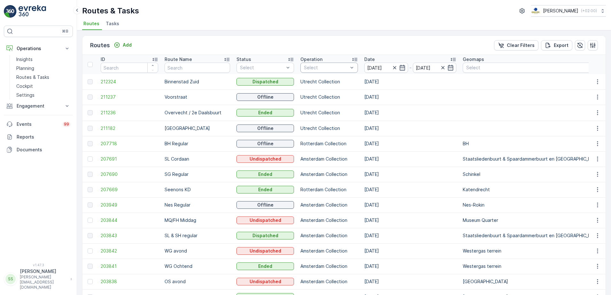
drag, startPoint x: 333, startPoint y: 64, endPoint x: 319, endPoint y: 69, distance: 15.7
click at [333, 66] on div at bounding box center [325, 67] width 45 height 5
click at [304, 86] on div "Rotterdam Collection" at bounding box center [329, 85] width 50 height 13
click at [305, 68] on div at bounding box center [325, 67] width 45 height 5
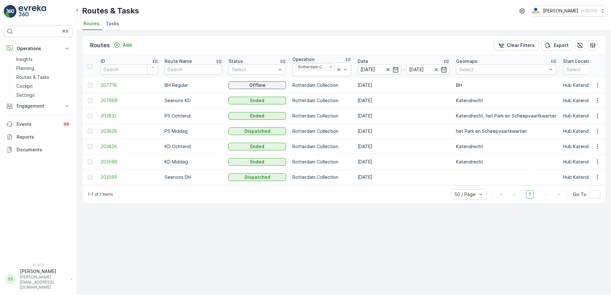
click at [241, 41] on div "Routes Add Clear Filters Export" at bounding box center [343, 45] width 523 height 19
click at [120, 86] on span "207718" at bounding box center [130, 85] width 58 height 6
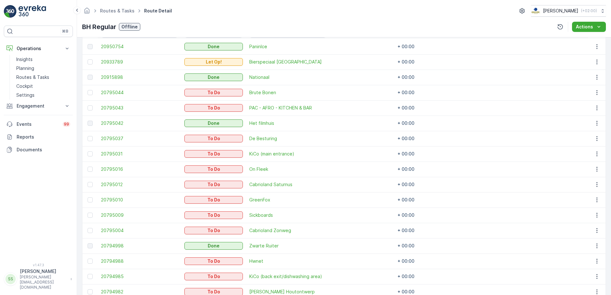
scroll to position [160, 0]
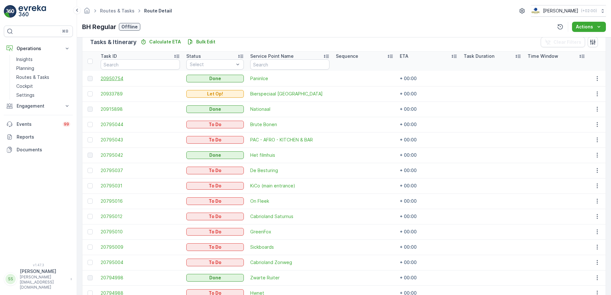
click at [117, 75] on span "20950754" at bounding box center [140, 78] width 79 height 6
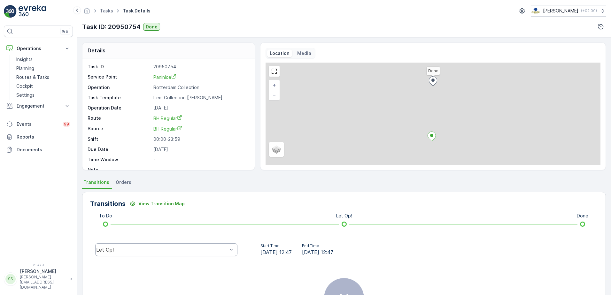
click at [166, 251] on div "Let Op!" at bounding box center [161, 250] width 131 height 6
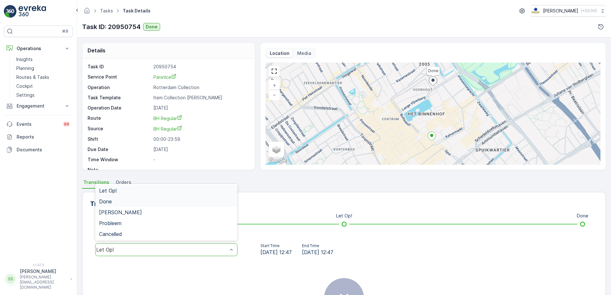
click at [128, 200] on div "Done" at bounding box center [166, 202] width 135 height 6
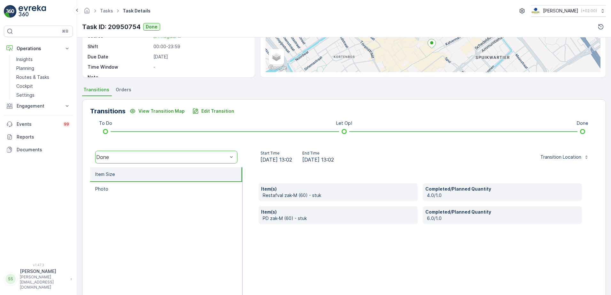
scroll to position [96, 0]
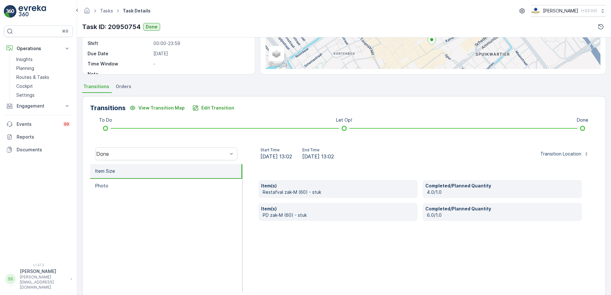
drag, startPoint x: 359, startPoint y: 158, endPoint x: 285, endPoint y: 156, distance: 73.8
click at [285, 156] on div "Start Time 11.08.2025 13:02 End Time 11.08.2025 13:02" at bounding box center [297, 154] width 99 height 13
drag, startPoint x: 285, startPoint y: 156, endPoint x: 330, endPoint y: 169, distance: 47.1
click at [330, 169] on div "Item(s) Restafval zak-M (60) - stuk Completed/Planned Quantity 4.0/1.0 Item(s) …" at bounding box center [420, 228] width 355 height 128
click at [251, 163] on div "Start Time 11.08.2025 13:02 End Time 11.08.2025 13:02 Transition Location" at bounding box center [420, 154] width 355 height 20
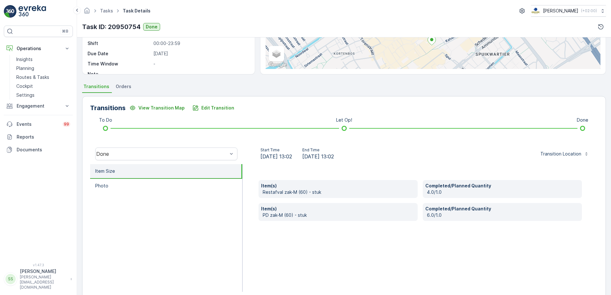
click at [128, 86] on span "Orders" at bounding box center [124, 86] width 16 height 6
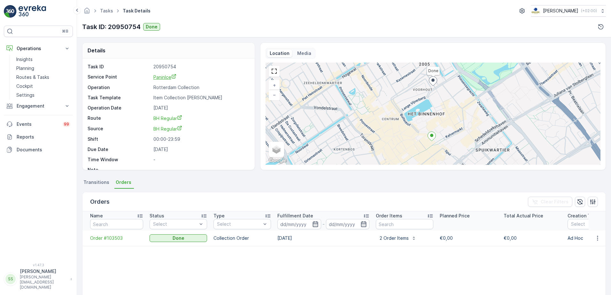
click at [161, 78] on span "PaninIce" at bounding box center [164, 76] width 23 height 5
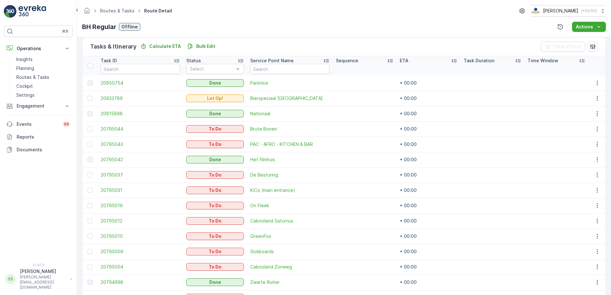
scroll to position [160, 0]
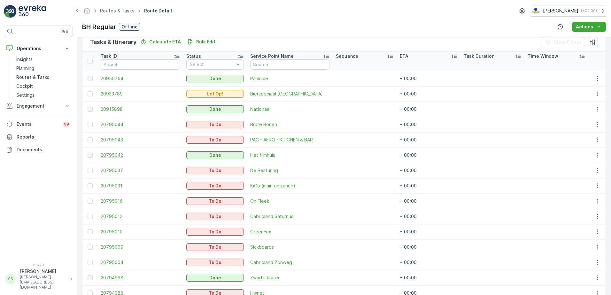
click at [104, 155] on span "20795042" at bounding box center [140, 155] width 79 height 6
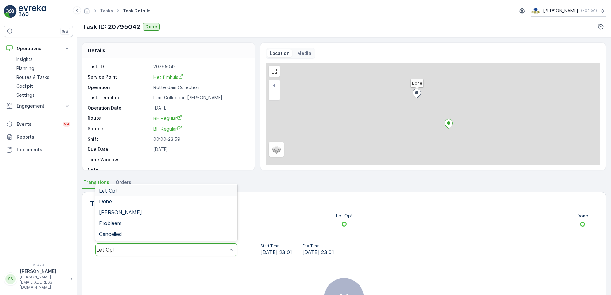
click at [153, 251] on div "Let Op!" at bounding box center [161, 250] width 131 height 6
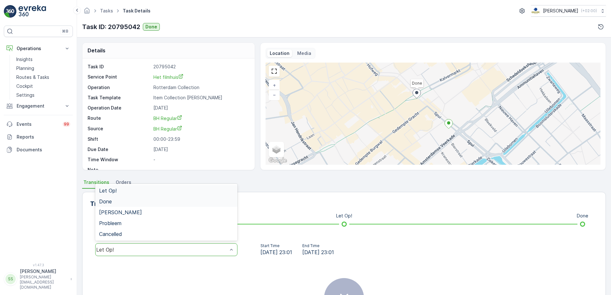
click at [118, 202] on div "Done" at bounding box center [166, 202] width 135 height 6
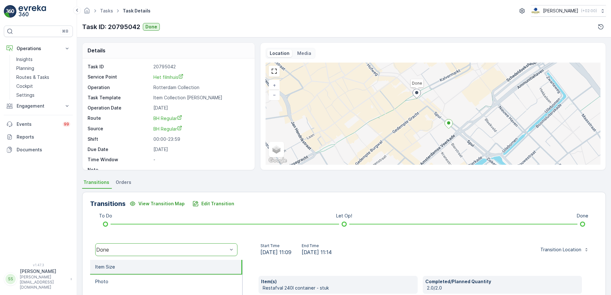
click at [253, 250] on div "Start Time 11.08.2025 11:09 End Time 11.08.2025 11:14" at bounding box center [296, 250] width 97 height 13
click at [175, 77] on span "Het filmhuis" at bounding box center [168, 76] width 30 height 5
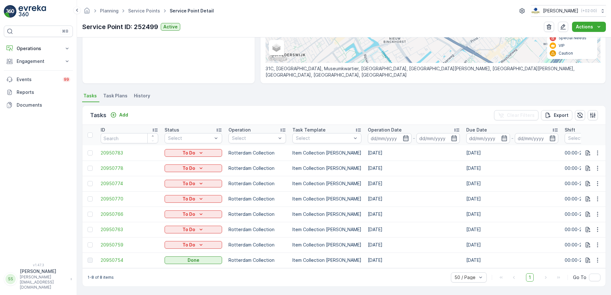
scroll to position [125, 0]
click at [245, 254] on td "Rotterdam Collection" at bounding box center [257, 260] width 64 height 15
drag, startPoint x: 245, startPoint y: 254, endPoint x: 249, endPoint y: 272, distance: 18.1
click at [249, 272] on div "1-8 of 8 items 50 / Page 1 Go To" at bounding box center [343, 277] width 523 height 18
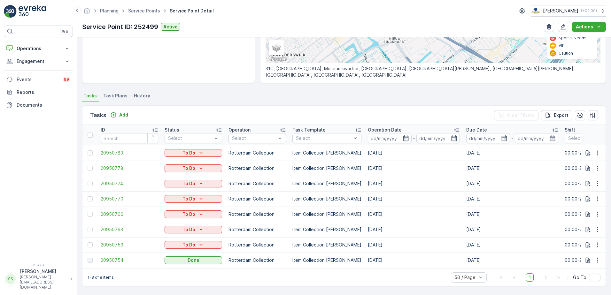
click at [248, 269] on div "1-8 of 8 items 50 / Page 1 Go To" at bounding box center [343, 277] width 523 height 18
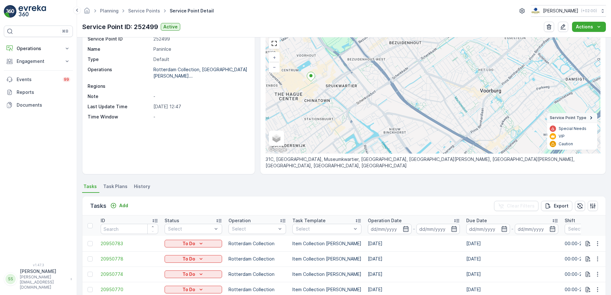
scroll to position [0, 0]
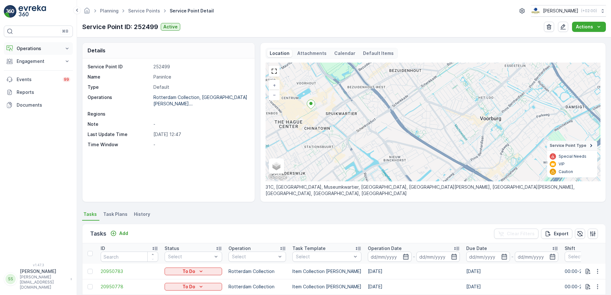
click at [36, 46] on p "Operations" at bounding box center [38, 48] width 43 height 6
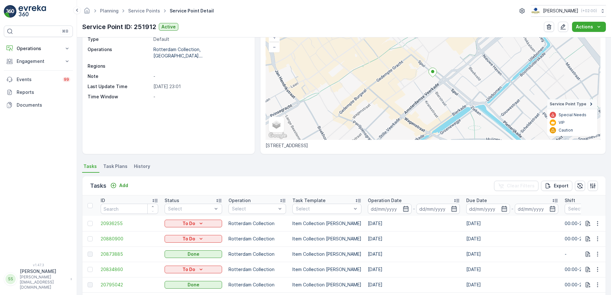
scroll to position [96, 0]
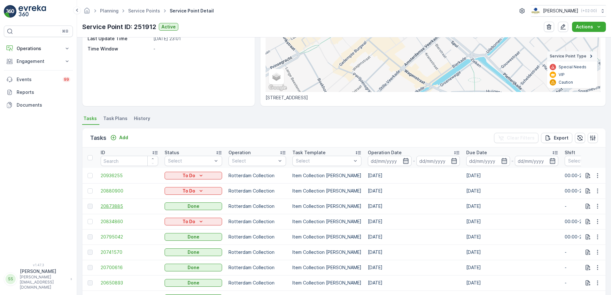
click at [116, 205] on span "20873885" at bounding box center [130, 206] width 58 height 6
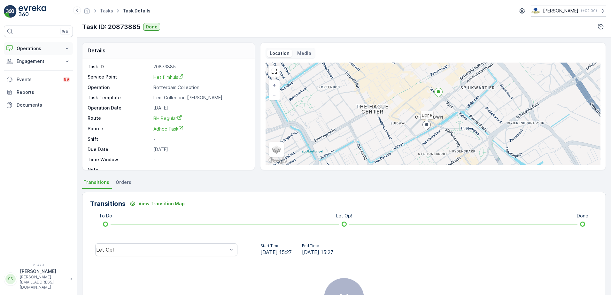
click at [21, 48] on p "Operations" at bounding box center [38, 48] width 43 height 6
click at [27, 68] on p "Planning" at bounding box center [25, 68] width 18 height 6
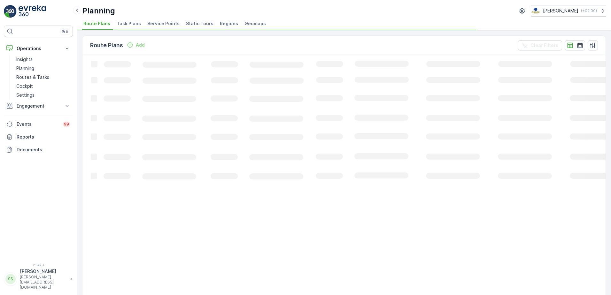
click at [126, 22] on span "Task Plans" at bounding box center [129, 23] width 24 height 6
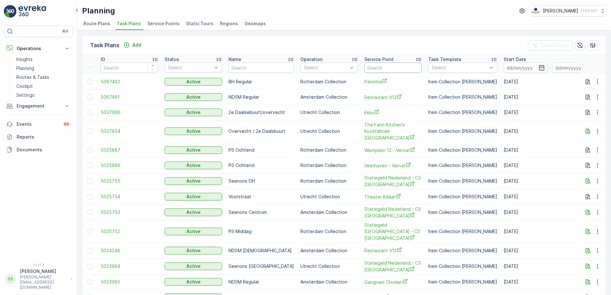
click at [389, 66] on input "text" at bounding box center [393, 68] width 58 height 10
type input "film"
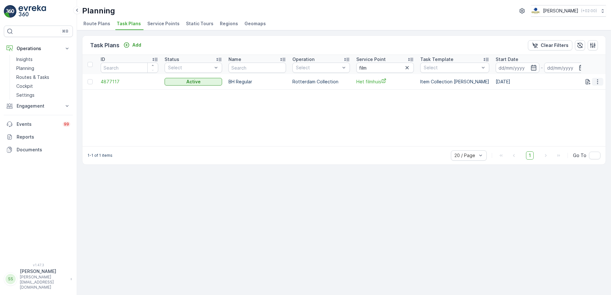
click at [597, 83] on icon "button" at bounding box center [597, 82] width 6 height 6
click at [591, 98] on span "Edit Task Plan" at bounding box center [586, 100] width 30 height 6
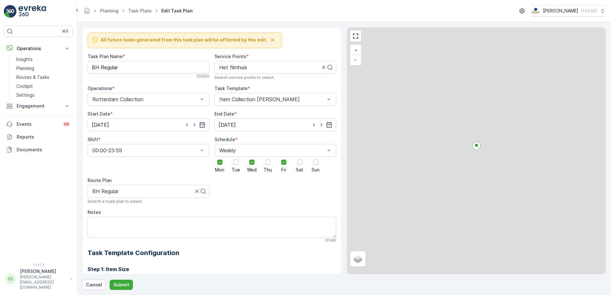
scroll to position [384, 0]
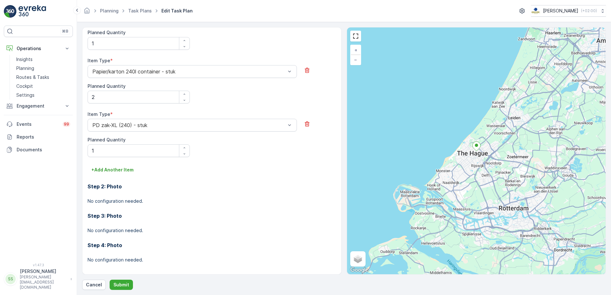
click at [286, 208] on div "Step 3: Photo No configuration needed." at bounding box center [212, 219] width 249 height 29
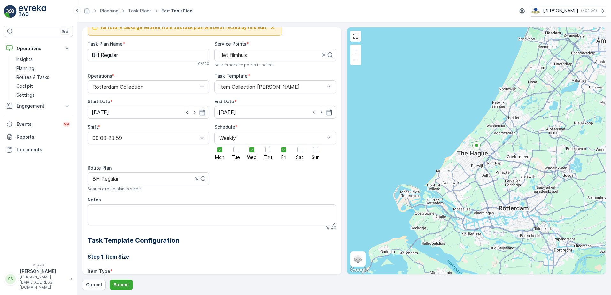
scroll to position [1, 0]
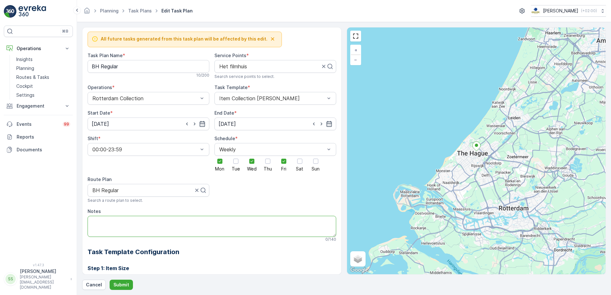
click at [148, 222] on textarea "Notes" at bounding box center [212, 226] width 249 height 21
type textarea "Graag klant voor 12u in de ochtend service bieden"
click at [125, 284] on p "Submit" at bounding box center [121, 285] width 16 height 6
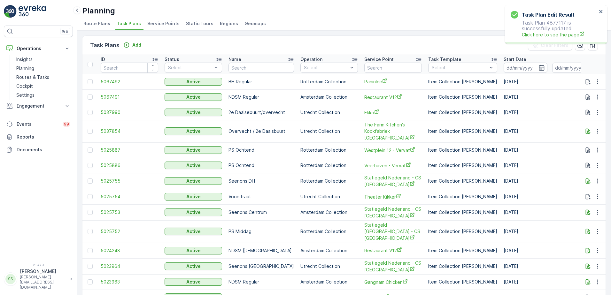
click at [79, 135] on div "Task Plans Add Clear Filters ID Status Select Name Operation Select Service Poi…" at bounding box center [344, 162] width 534 height 265
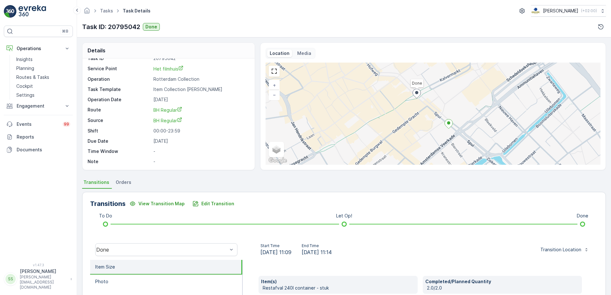
click at [198, 23] on div "Task ID: 20795042 Done" at bounding box center [344, 27] width 524 height 10
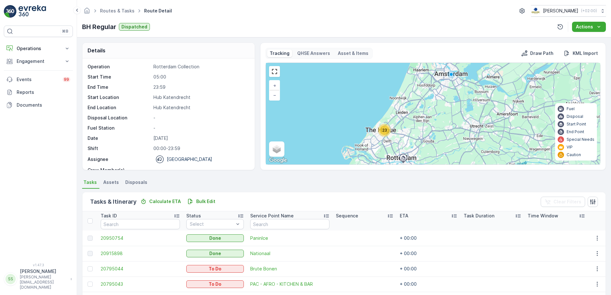
click at [255, 96] on div "Details Operation Rotterdam Collection Start Time 05:00 End Time 23:59 Start Lo…" at bounding box center [344, 107] width 524 height 128
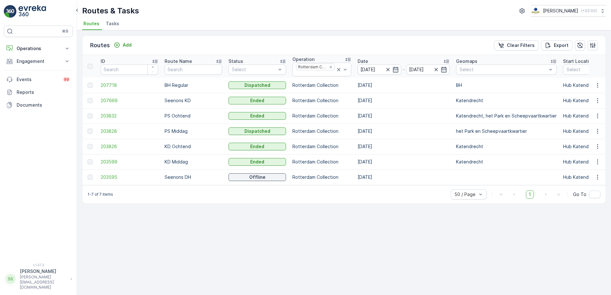
click at [205, 215] on div "Routes Add Clear Filters Export ID Route Name Status Select Operation Rotterdam…" at bounding box center [344, 162] width 534 height 265
click at [102, 84] on span "207718" at bounding box center [130, 85] width 58 height 6
click at [330, 66] on icon "Remove Rotterdam Collection" at bounding box center [331, 67] width 4 height 4
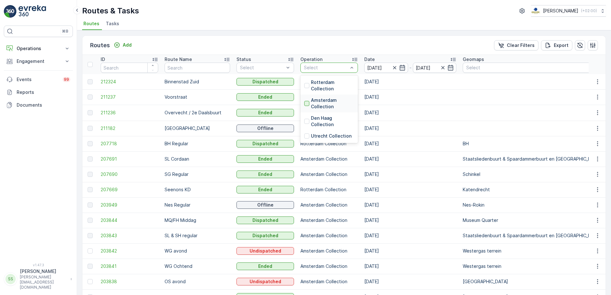
click at [304, 104] on div at bounding box center [306, 103] width 5 height 5
click at [307, 45] on div "Routes Add Clear Filters Export" at bounding box center [343, 45] width 523 height 19
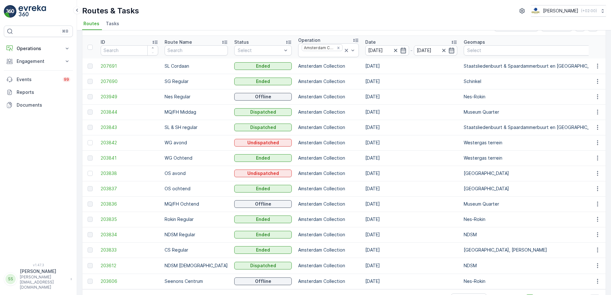
scroll to position [8, 0]
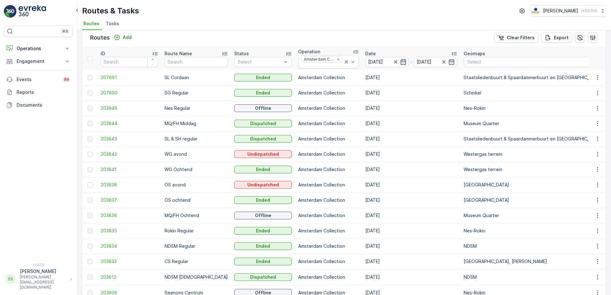
click at [195, 35] on div "Routes Add Clear Filters Export" at bounding box center [343, 37] width 523 height 19
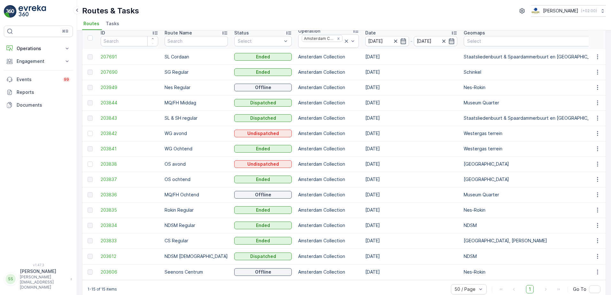
scroll to position [40, 0]
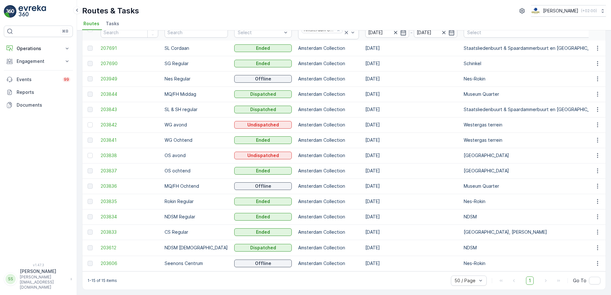
click at [115, 257] on td "203606" at bounding box center [129, 263] width 64 height 15
click at [114, 260] on span "203606" at bounding box center [130, 263] width 58 height 6
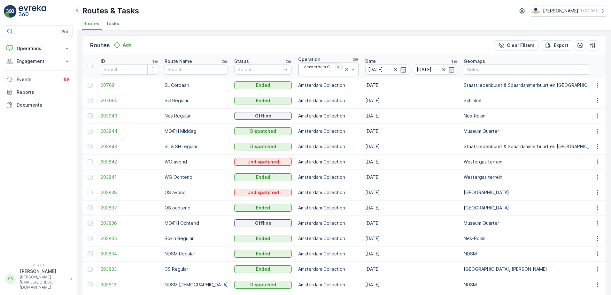
click at [336, 65] on icon "Remove Amsterdam Collection" at bounding box center [338, 67] width 4 height 4
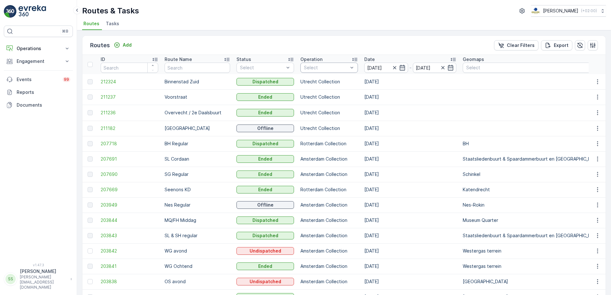
click at [329, 69] on div at bounding box center [325, 67] width 45 height 5
click at [304, 84] on div at bounding box center [306, 85] width 5 height 5
click at [247, 36] on div "Routes Add Clear Filters Export" at bounding box center [343, 45] width 523 height 19
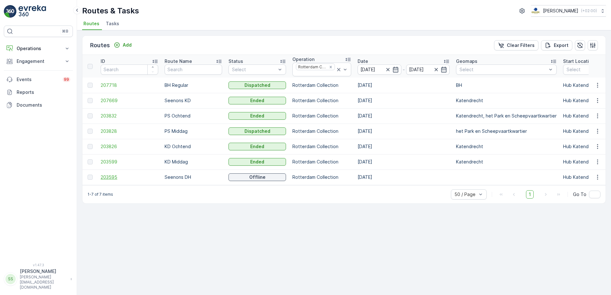
click at [108, 179] on span "203595" at bounding box center [130, 177] width 58 height 6
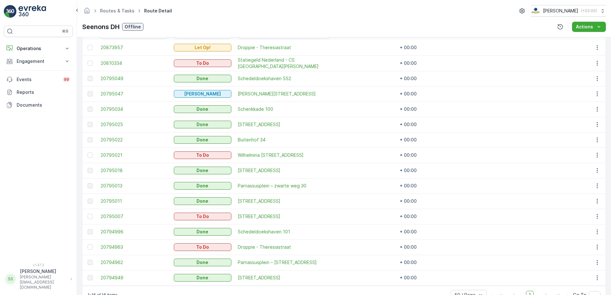
scroll to position [176, 0]
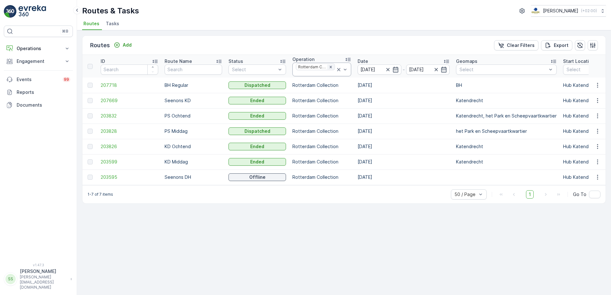
click at [329, 66] on icon "Remove Rotterdam Collection" at bounding box center [330, 67] width 2 height 2
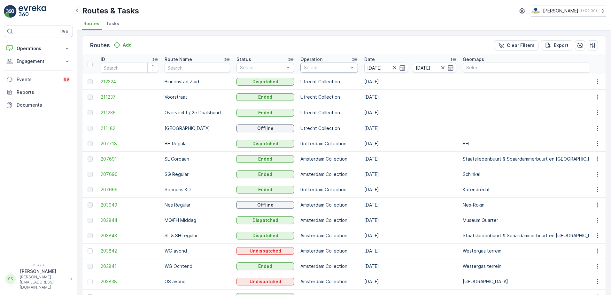
click at [317, 68] on div at bounding box center [325, 67] width 45 height 5
click at [304, 134] on div at bounding box center [306, 136] width 5 height 5
click at [262, 55] on th "Status Select" at bounding box center [265, 64] width 64 height 19
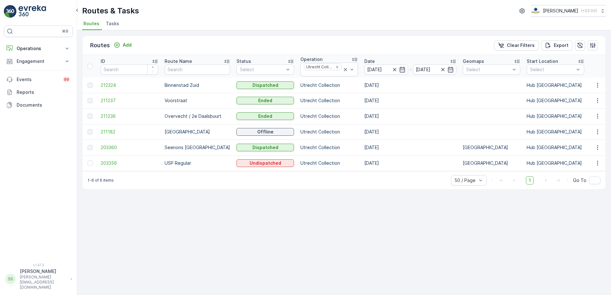
click at [101, 143] on td "203360" at bounding box center [129, 148] width 64 height 16
click at [108, 146] on span "203360" at bounding box center [130, 147] width 58 height 6
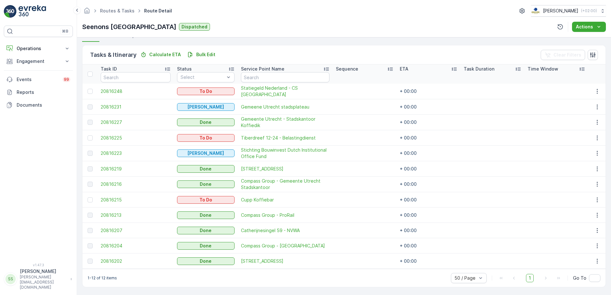
scroll to position [148, 0]
click at [299, 49] on div "Tasks & Itinerary Calculate ETA Bulk Edit Clear Filters" at bounding box center [343, 54] width 523 height 19
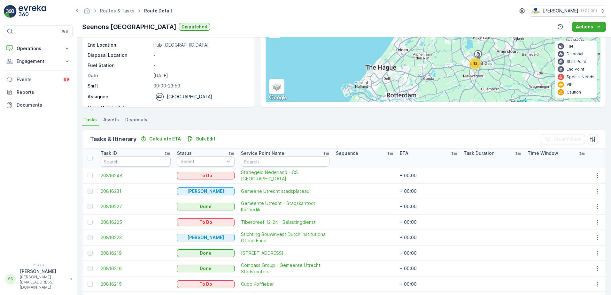
scroll to position [0, 0]
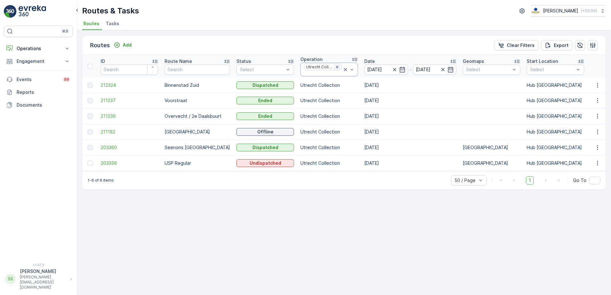
click at [336, 66] on icon "Remove Utrecht Collection" at bounding box center [337, 67] width 2 height 2
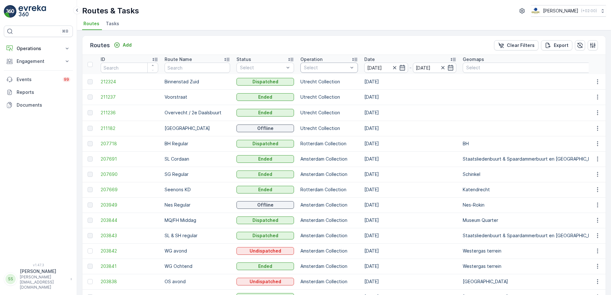
click at [325, 70] on div at bounding box center [325, 67] width 45 height 5
click at [304, 86] on div "Rotterdam Collection" at bounding box center [329, 85] width 50 height 13
click at [310, 32] on div "Routes Add Clear Filters Export ID Route Name Status Select Operation option Ro…" at bounding box center [344, 162] width 534 height 265
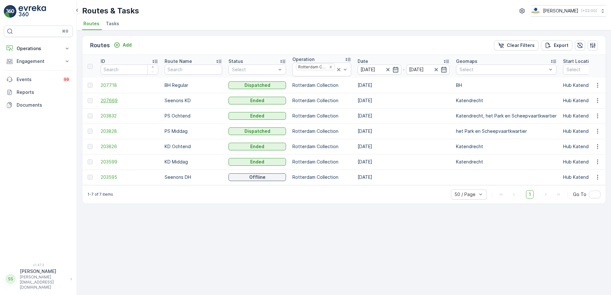
click at [110, 101] on span "207669" at bounding box center [130, 100] width 58 height 6
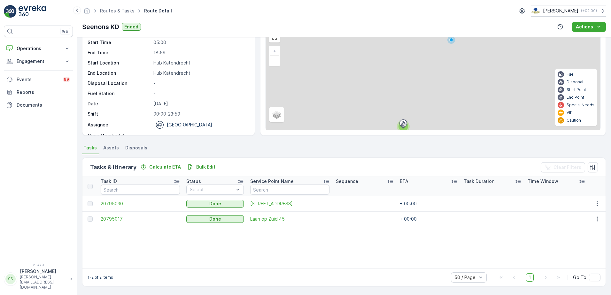
scroll to position [38, 0]
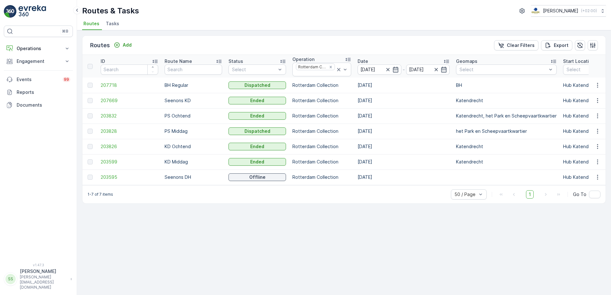
click at [152, 27] on ul "Routes Tasks" at bounding box center [341, 24] width 519 height 11
click at [182, 100] on td "Seenons KD" at bounding box center [193, 100] width 64 height 15
click at [105, 99] on span "207669" at bounding box center [130, 100] width 58 height 6
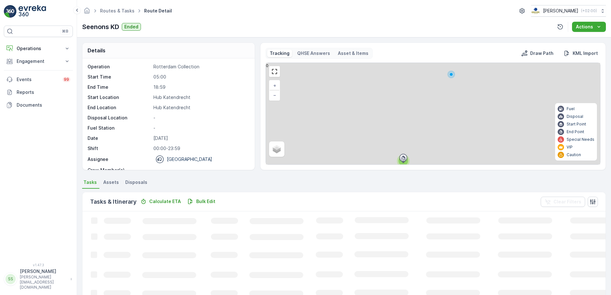
scroll to position [20, 0]
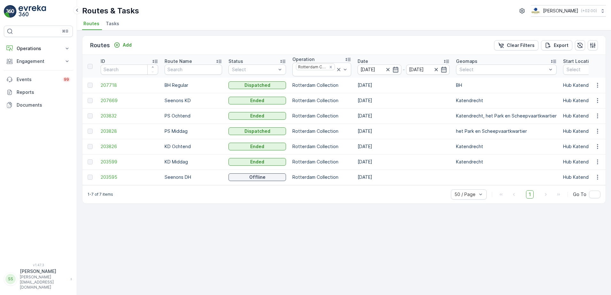
click at [199, 49] on div "Routes Add Clear Filters Export" at bounding box center [343, 45] width 523 height 19
drag, startPoint x: 239, startPoint y: 36, endPoint x: 236, endPoint y: 43, distance: 7.6
click at [239, 36] on div "Routes Add Clear Filters Export" at bounding box center [343, 45] width 523 height 19
click at [227, 41] on div "Routes Add Clear Filters Export" at bounding box center [343, 45] width 523 height 19
click at [329, 68] on icon "Remove Rotterdam Collection" at bounding box center [331, 67] width 4 height 4
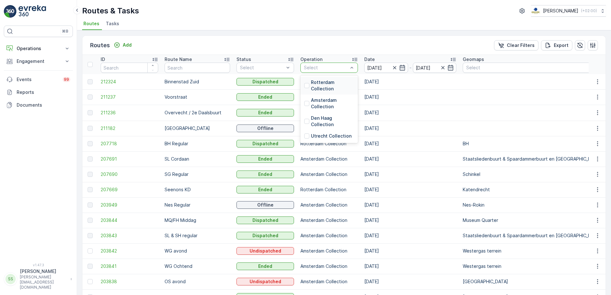
click at [325, 66] on div at bounding box center [325, 67] width 45 height 5
click at [304, 137] on div at bounding box center [306, 136] width 5 height 5
click at [333, 45] on div "Routes Add Clear Filters Export" at bounding box center [343, 45] width 523 height 19
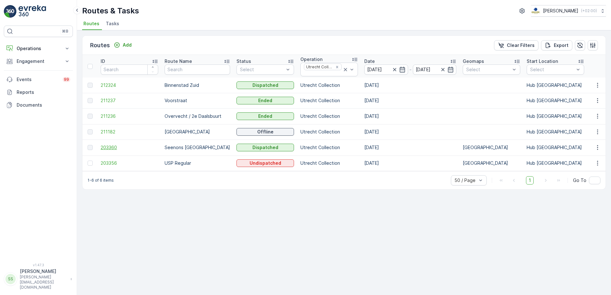
click at [113, 149] on span "203360" at bounding box center [130, 147] width 58 height 6
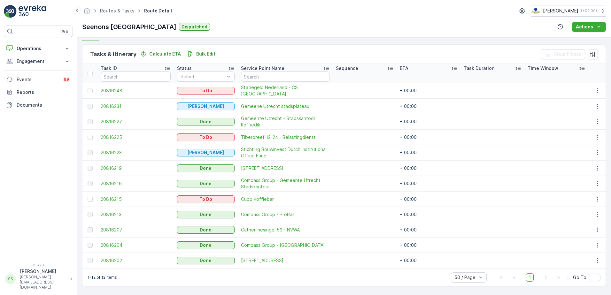
scroll to position [148, 0]
click at [115, 92] on span "20816248" at bounding box center [136, 91] width 70 height 6
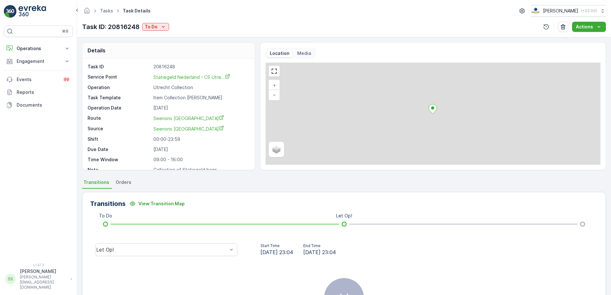
scroll to position [8, 0]
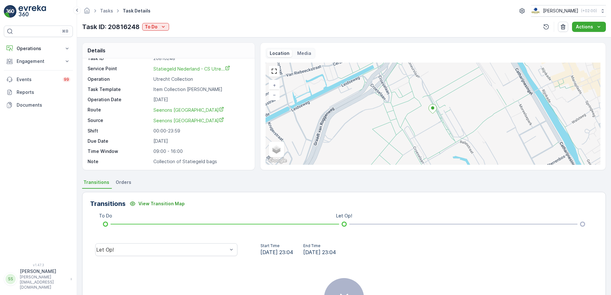
click at [306, 52] on p "Media" at bounding box center [304, 53] width 14 height 6
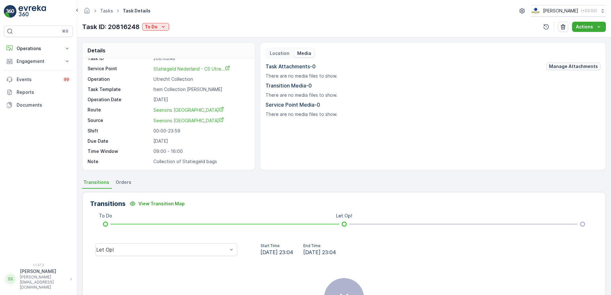
click at [585, 66] on p "Manage Attachments" at bounding box center [573, 66] width 49 height 6
click at [392, 107] on p "Service Point Media - 0" at bounding box center [433, 105] width 335 height 8
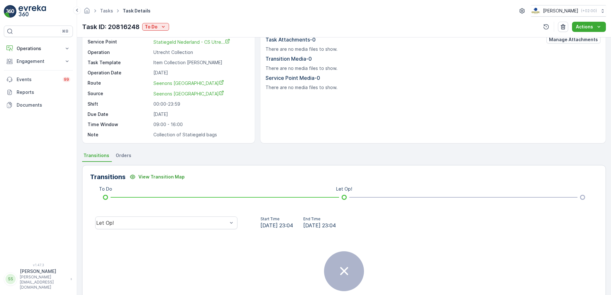
scroll to position [76, 0]
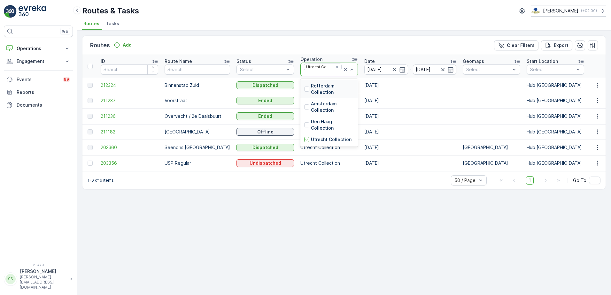
click at [325, 64] on div "Utrecht Collection" at bounding box center [323, 67] width 38 height 7
click at [335, 67] on icon "Remove Utrecht Collection" at bounding box center [337, 67] width 4 height 4
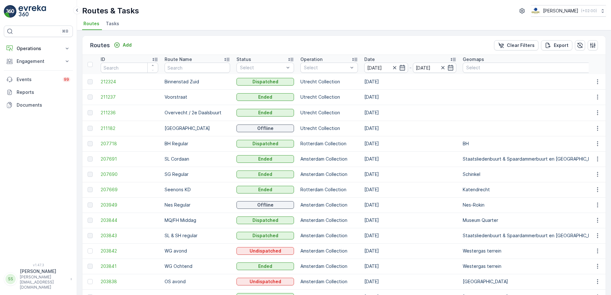
click at [299, 37] on div "Routes Add Clear Filters Export" at bounding box center [343, 45] width 523 height 19
click at [306, 62] on p "Operation" at bounding box center [311, 59] width 22 height 6
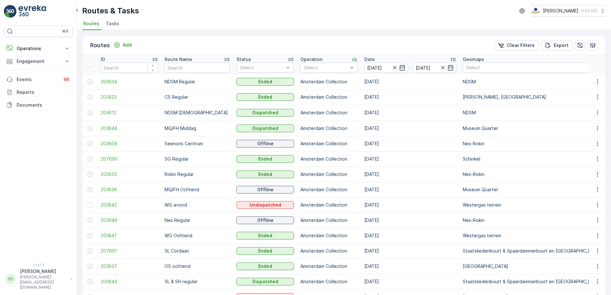
click at [286, 38] on div "Routes Add Clear Filters Export" at bounding box center [343, 45] width 523 height 19
click at [307, 67] on div at bounding box center [325, 67] width 45 height 5
click at [304, 87] on div at bounding box center [306, 85] width 5 height 5
click at [275, 44] on div "Routes Add Clear Filters Export" at bounding box center [343, 45] width 523 height 19
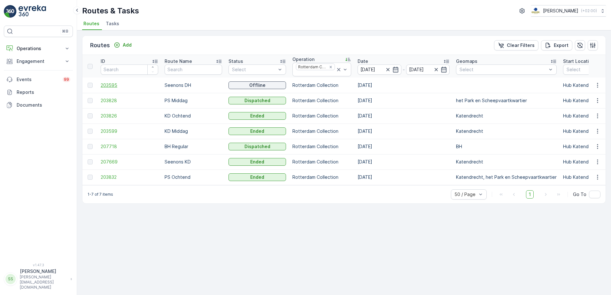
click at [113, 84] on span "203595" at bounding box center [130, 85] width 58 height 6
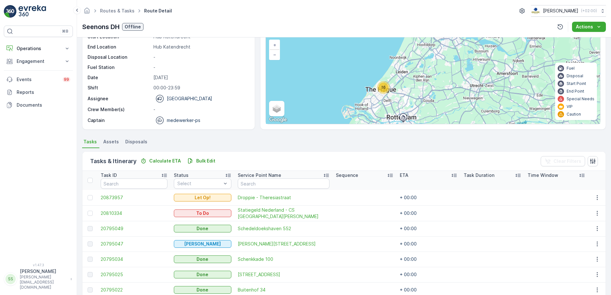
scroll to position [160, 0]
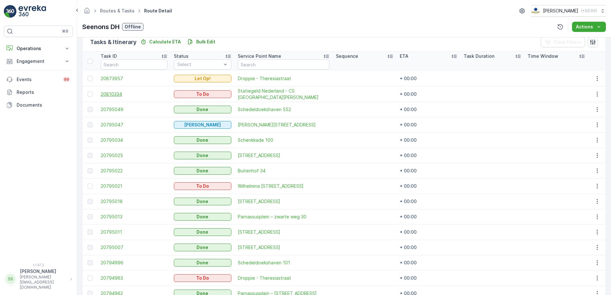
click at [116, 94] on span "20810334" at bounding box center [134, 94] width 67 height 6
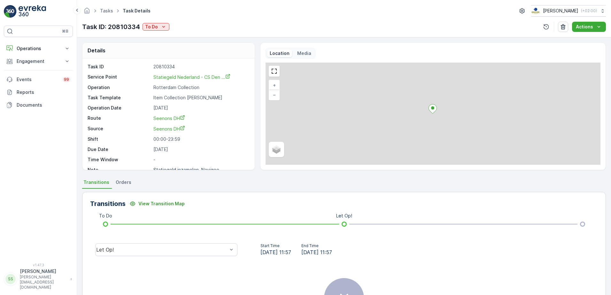
drag, startPoint x: 296, startPoint y: 47, endPoint x: 306, endPoint y: 51, distance: 11.0
click at [297, 47] on div "Location Media + − Satellite Roadmap Terrain Hybrid Leaflet" at bounding box center [433, 107] width 346 height 128
click at [307, 51] on p "Media" at bounding box center [304, 53] width 14 height 6
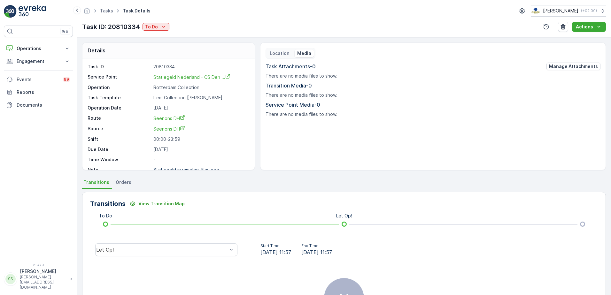
click at [282, 50] on p "Location" at bounding box center [280, 53] width 20 height 6
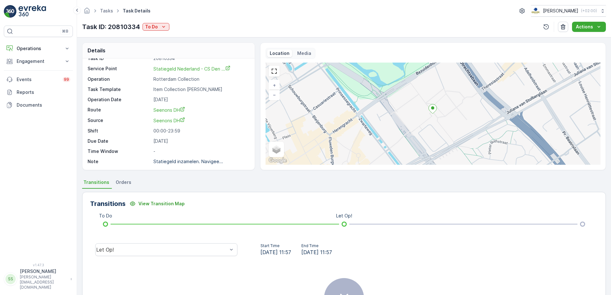
click at [307, 53] on p "Media" at bounding box center [304, 53] width 14 height 6
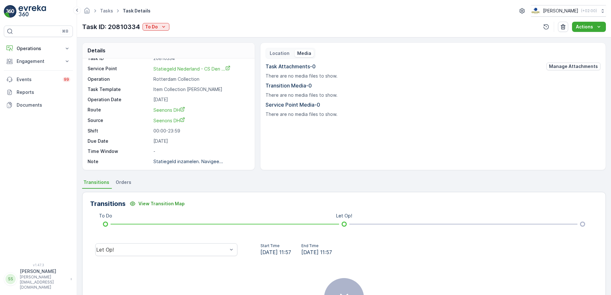
click at [369, 51] on div "Location Media" at bounding box center [433, 53] width 335 height 11
click at [285, 49] on div "Location Media" at bounding box center [291, 53] width 50 height 11
click at [264, 30] on div "Task ID: 20810334 To Do Actions" at bounding box center [344, 27] width 524 height 10
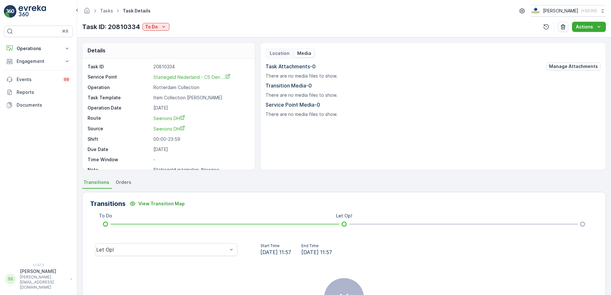
scroll to position [8, 0]
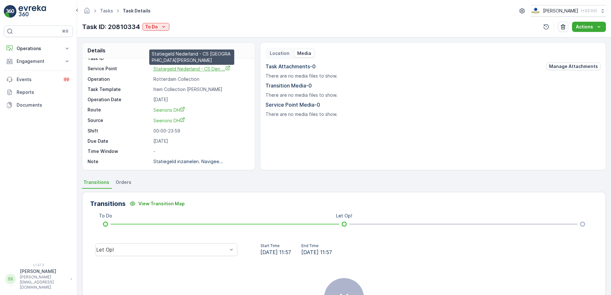
click at [183, 70] on span "Statiegeld Nederland - CS Den ..." at bounding box center [191, 68] width 77 height 5
click at [137, 119] on p "Source" at bounding box center [119, 120] width 63 height 7
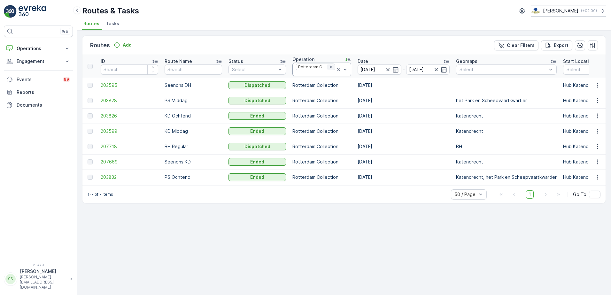
click at [329, 66] on icon "Remove Rotterdam Collection" at bounding box center [331, 67] width 4 height 4
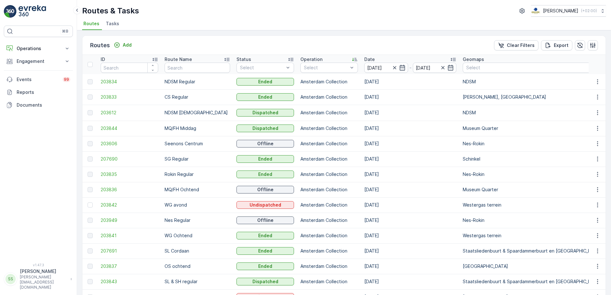
click at [329, 66] on div at bounding box center [325, 67] width 45 height 5
click at [304, 134] on div at bounding box center [306, 136] width 5 height 5
click at [288, 41] on div "Routes Add Clear Filters Export" at bounding box center [343, 45] width 523 height 19
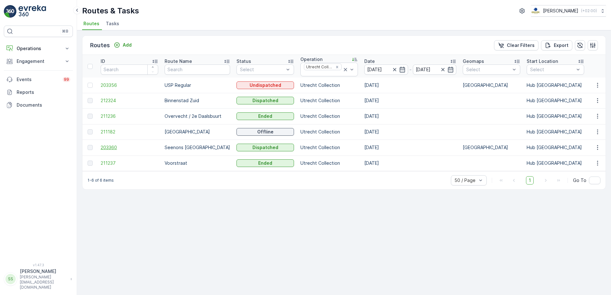
click at [102, 149] on span "203360" at bounding box center [130, 147] width 58 height 6
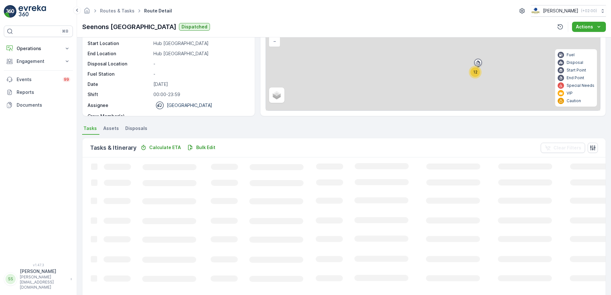
scroll to position [128, 0]
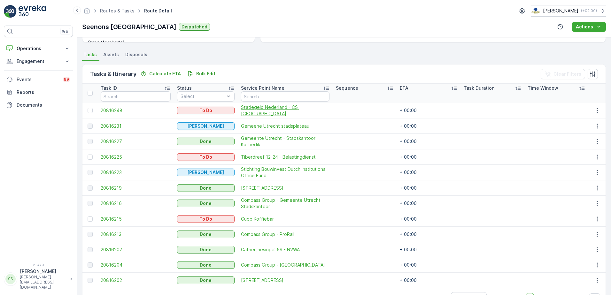
click at [256, 108] on span "Statiegeld Nederland - CS Utrecht" at bounding box center [285, 110] width 89 height 13
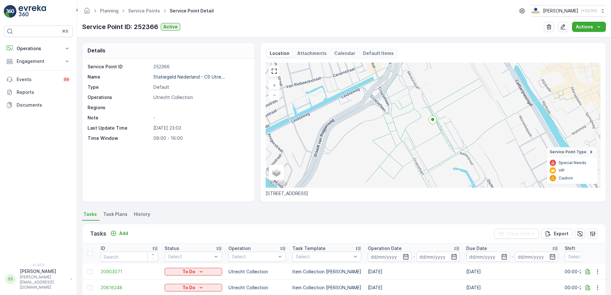
click at [305, 52] on p "Attachments" at bounding box center [311, 53] width 29 height 6
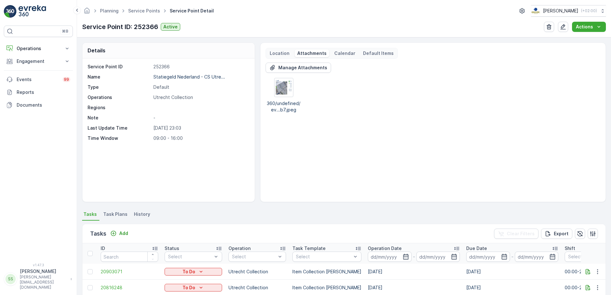
click at [280, 53] on p "Location" at bounding box center [280, 53] width 20 height 6
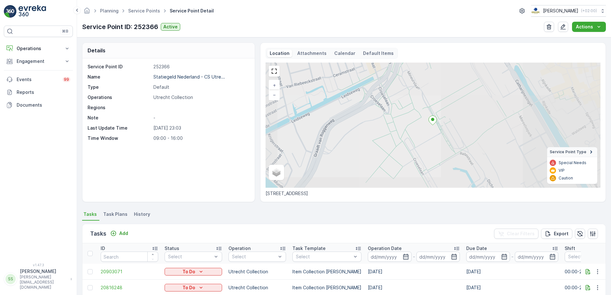
click at [257, 53] on div "Details Service Point ID 252366 Name Statiegeld Nederland - CS Utre... Type Def…" at bounding box center [344, 123] width 524 height 160
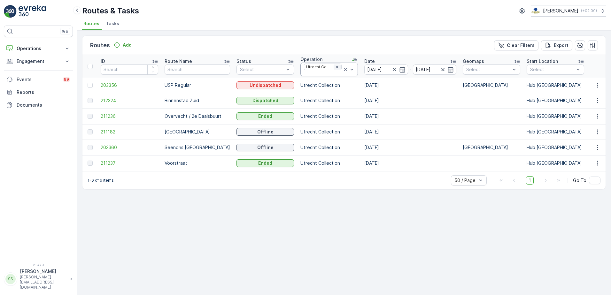
click at [334, 67] on div "Remove Utrecht Collection" at bounding box center [337, 67] width 7 height 5
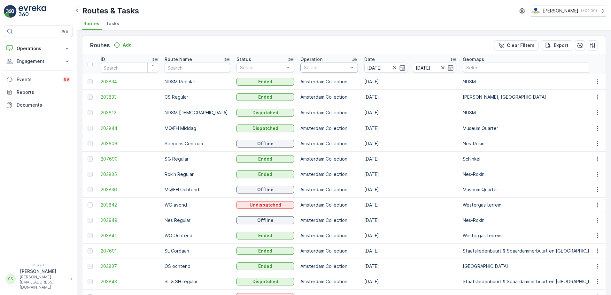
click at [318, 68] on div at bounding box center [325, 67] width 45 height 5
click at [304, 86] on div at bounding box center [306, 85] width 5 height 5
click at [306, 39] on div "Routes Add Clear Filters Export" at bounding box center [343, 45] width 523 height 19
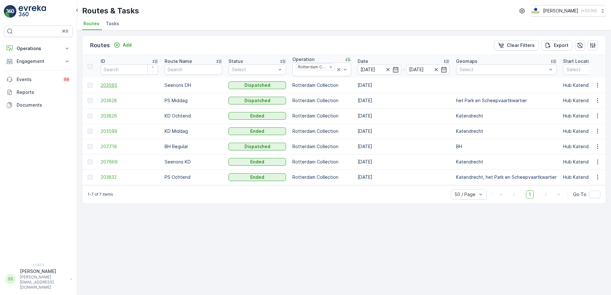
click at [106, 85] on span "203595" at bounding box center [130, 85] width 58 height 6
click at [112, 148] on span "207718" at bounding box center [130, 146] width 58 height 6
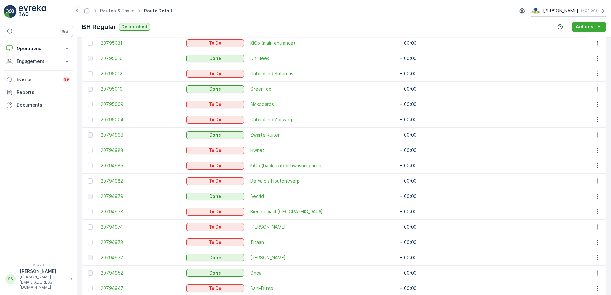
scroll to position [288, 0]
click at [121, 195] on span "20794979" at bounding box center [140, 196] width 79 height 6
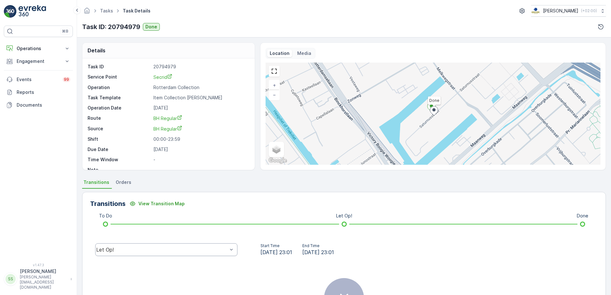
click at [118, 246] on div "Let Op!" at bounding box center [166, 250] width 142 height 13
click at [107, 199] on span "Done" at bounding box center [105, 202] width 13 height 6
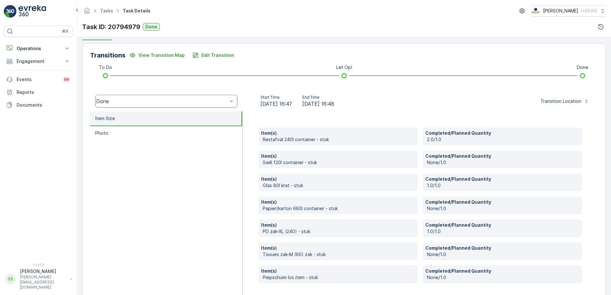
scroll to position [160, 0]
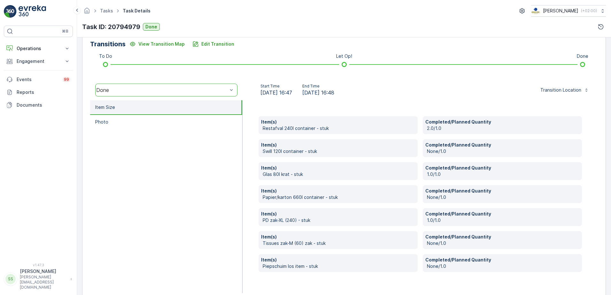
click at [253, 153] on div "Item(s) Restafval 240l container - stuk Completed/Planned Quantity 2.0/1.0 Item…" at bounding box center [420, 196] width 355 height 193
drag, startPoint x: 386, startPoint y: 30, endPoint x: 376, endPoint y: 35, distance: 11.6
click at [386, 30] on div "Task ID: 20794979 Done" at bounding box center [344, 27] width 524 height 10
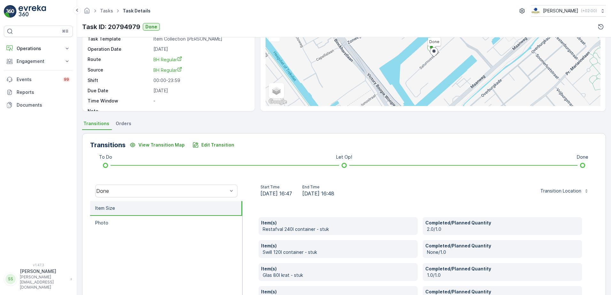
scroll to position [0, 0]
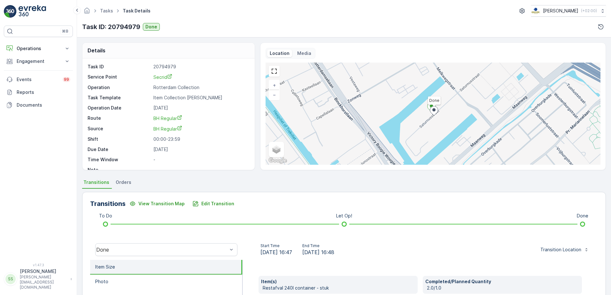
click at [219, 50] on div "Details" at bounding box center [168, 51] width 172 height 16
click at [229, 39] on div "Details Task ID 20794979 Service Point Secrid Operation Rotterdam Collection Ta…" at bounding box center [344, 166] width 534 height 258
click at [39, 45] on button "Operations" at bounding box center [38, 48] width 69 height 13
click at [221, 10] on div "Tasks Task Details Oscar Circulair ( +02:00 )" at bounding box center [344, 11] width 524 height 12
click at [35, 76] on p "Routes & Tasks" at bounding box center [32, 77] width 33 height 6
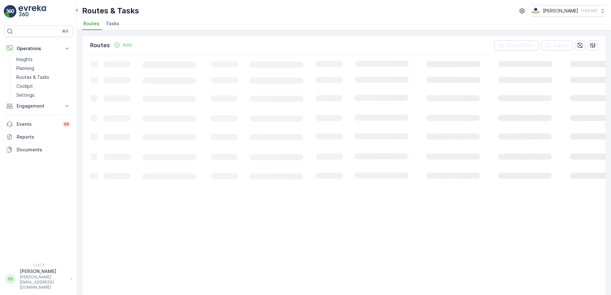
click at [200, 23] on ul "Routes Tasks" at bounding box center [341, 24] width 519 height 11
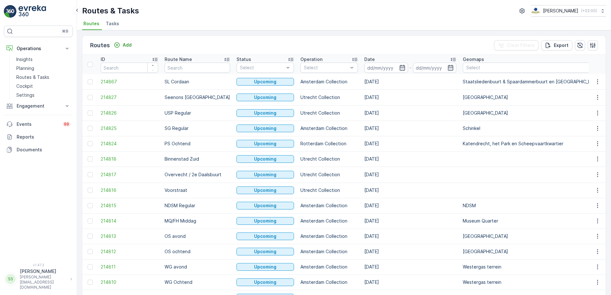
click at [326, 59] on div "Operation" at bounding box center [329, 59] width 58 height 6
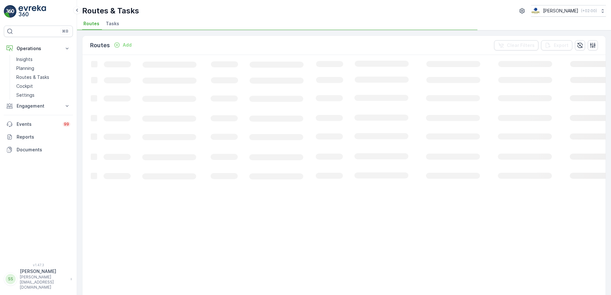
click at [315, 47] on div "Routes Add Clear Filters Export" at bounding box center [343, 45] width 523 height 19
click at [315, 46] on div "Routes Add Clear Filters Export" at bounding box center [343, 45] width 523 height 19
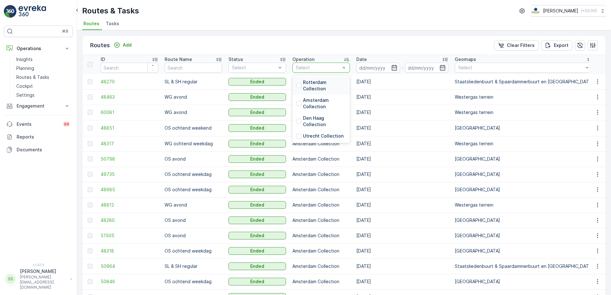
click at [319, 69] on div at bounding box center [317, 67] width 45 height 5
click at [300, 103] on div at bounding box center [298, 103] width 5 height 5
click at [322, 38] on div "Routes Add Clear Filters Export" at bounding box center [343, 45] width 523 height 19
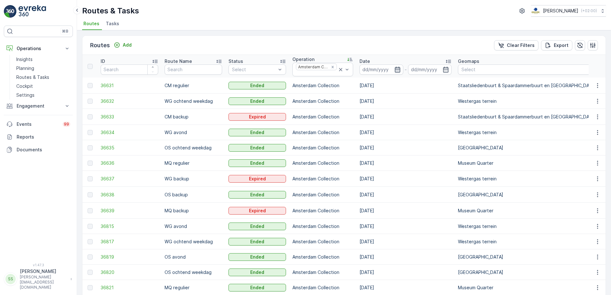
click at [395, 68] on icon "button" at bounding box center [397, 69] width 6 height 6
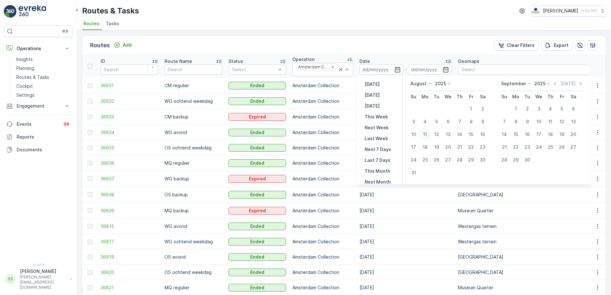
click at [426, 132] on div "11" at bounding box center [425, 134] width 10 height 10
type input "[DATE]"
click at [377, 45] on div "Routes Add Clear Filters Export" at bounding box center [343, 45] width 523 height 19
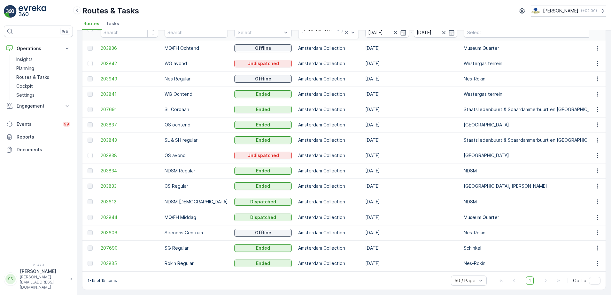
scroll to position [40, 0]
click at [100, 167] on td "203834" at bounding box center [129, 170] width 64 height 15
click at [108, 168] on span "203834" at bounding box center [130, 171] width 58 height 6
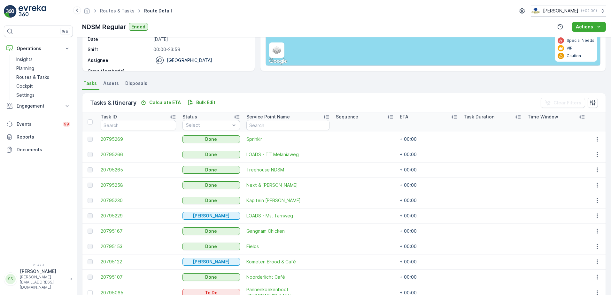
scroll to position [131, 0]
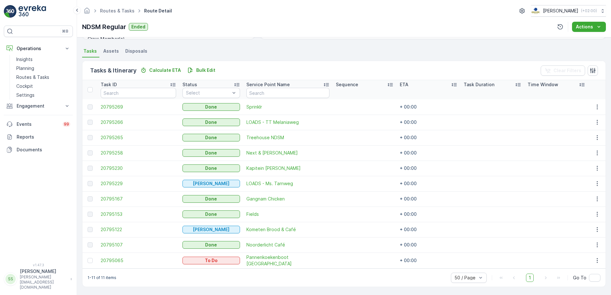
click at [156, 271] on div "1-11 of 11 items 50 / Page 1 Go To" at bounding box center [343, 278] width 523 height 18
click at [78, 258] on div "Details Operation Amsterdam Collection Start Time 05:00 End Time 23:59 Start Lo…" at bounding box center [344, 166] width 534 height 258
click at [268, 260] on span "Pannenkoekenboot Amsterdam" at bounding box center [287, 260] width 83 height 13
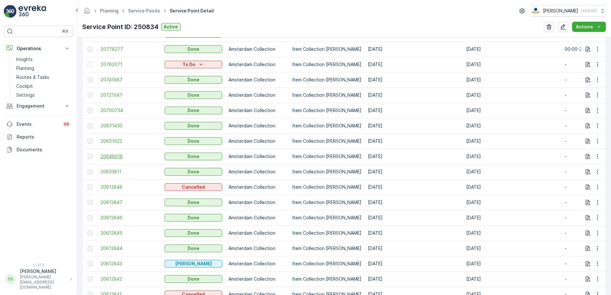
scroll to position [319, 0]
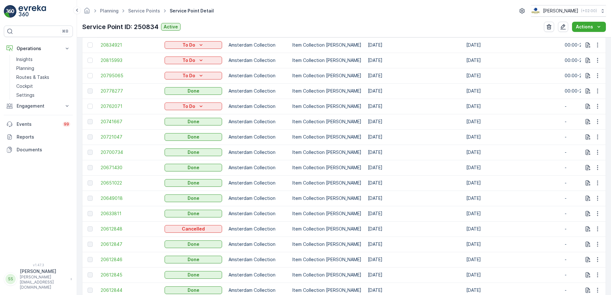
drag, startPoint x: 270, startPoint y: 5, endPoint x: 270, endPoint y: 9, distance: 3.8
click at [270, 9] on div "Planning Service Points Service Point Detail Oscar Circulair ( +02:00 )" at bounding box center [344, 11] width 524 height 12
click at [33, 75] on p "Routes & Tasks" at bounding box center [32, 77] width 33 height 6
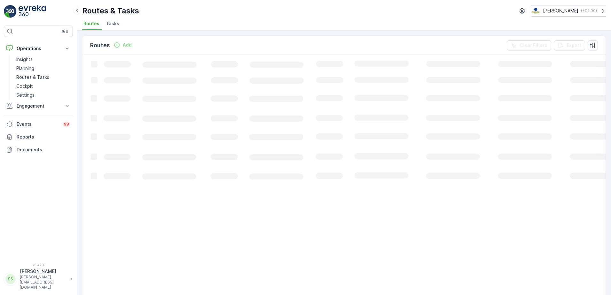
click at [168, 43] on div "Routes Add Clear Filters Export" at bounding box center [343, 45] width 523 height 19
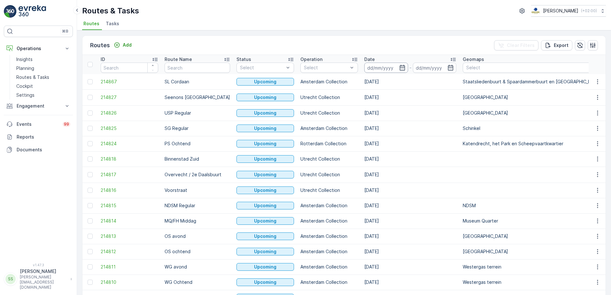
click at [387, 69] on input at bounding box center [386, 68] width 44 height 10
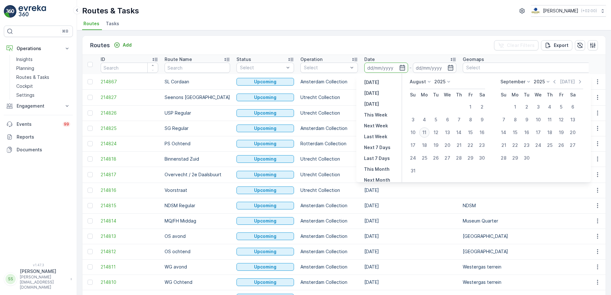
click at [426, 132] on div "11" at bounding box center [424, 133] width 10 height 10
type input "[DATE]"
click at [378, 43] on div "Routes Add Clear Filters Export" at bounding box center [343, 45] width 523 height 19
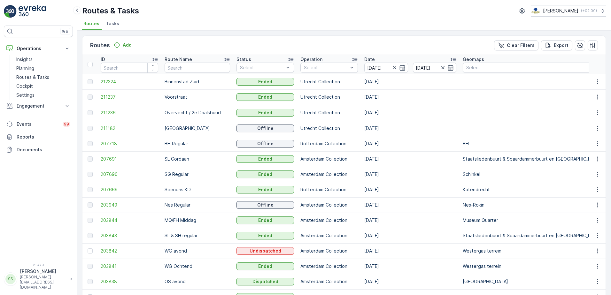
click at [314, 64] on div "Select" at bounding box center [329, 68] width 58 height 10
click at [304, 83] on div "Rotterdam Collection" at bounding box center [329, 85] width 50 height 13
click at [276, 49] on div "Routes Add Clear Filters Export" at bounding box center [343, 45] width 523 height 19
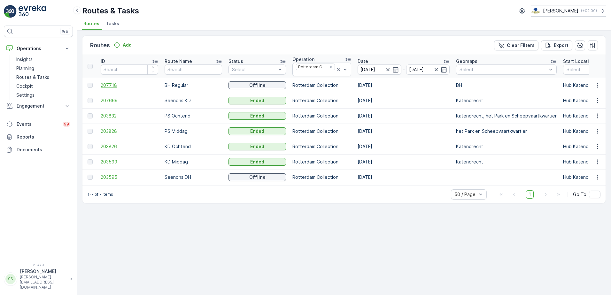
click at [107, 86] on span "207718" at bounding box center [130, 85] width 58 height 6
click at [196, 27] on ul "Routes Tasks" at bounding box center [341, 24] width 519 height 11
click at [179, 46] on div "Routes Add Clear Filters Export" at bounding box center [343, 45] width 523 height 19
click at [197, 24] on ul "Routes Tasks" at bounding box center [341, 24] width 519 height 11
click at [201, 41] on div "Routes Add Clear Filters Export" at bounding box center [343, 45] width 523 height 19
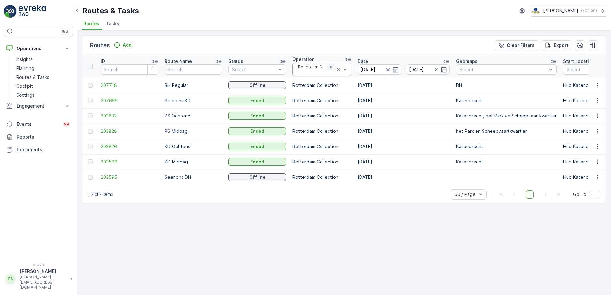
click at [329, 66] on icon "Remove Rotterdam Collection" at bounding box center [330, 67] width 2 height 2
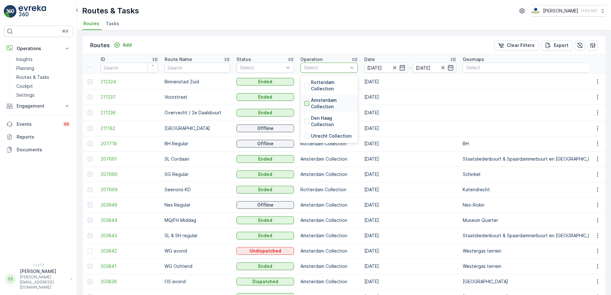
click at [304, 104] on div at bounding box center [306, 103] width 5 height 5
click at [300, 41] on div "Routes Add Clear Filters Export" at bounding box center [343, 45] width 523 height 19
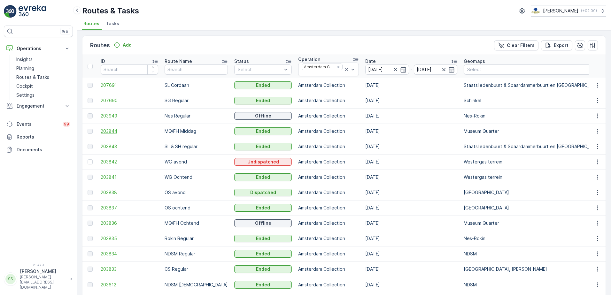
click at [117, 128] on span "203844" at bounding box center [130, 131] width 58 height 6
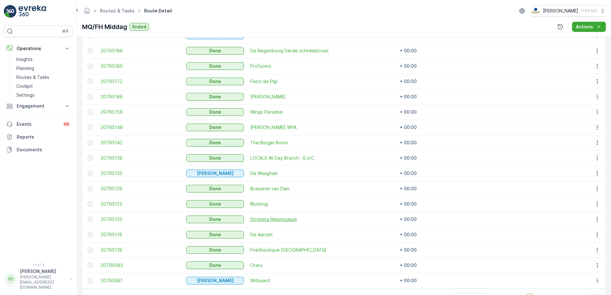
scroll to position [299, 0]
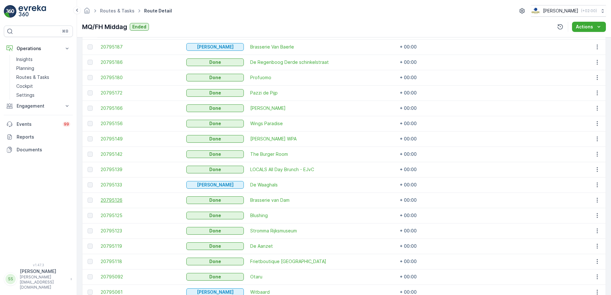
click at [114, 200] on span "20795126" at bounding box center [140, 200] width 79 height 6
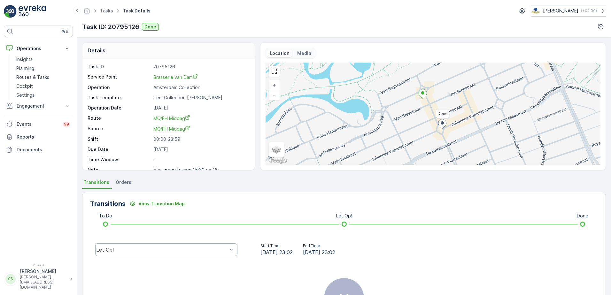
click at [117, 247] on div "Let Op!" at bounding box center [161, 250] width 131 height 6
click at [100, 199] on span "Done" at bounding box center [105, 202] width 13 height 6
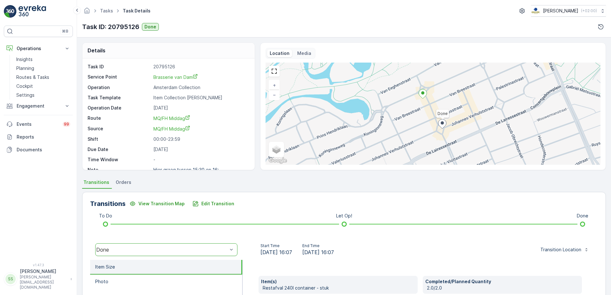
click at [237, 182] on ul "Transitions Orders" at bounding box center [344, 183] width 524 height 11
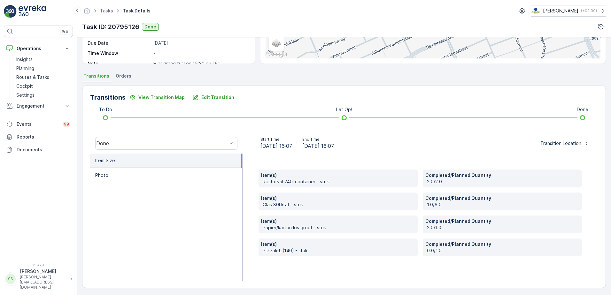
scroll to position [108, 0]
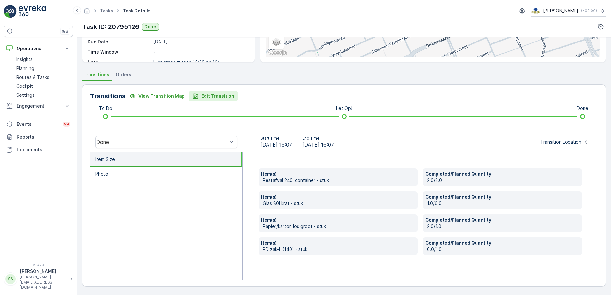
click at [225, 97] on p "Edit Transition" at bounding box center [217, 96] width 33 height 6
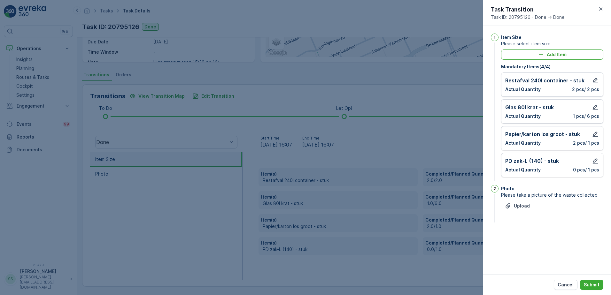
click at [488, 57] on div "1 Item Size Please select item size Add Item Mandatory Items ( 4 / 4 ) Restafva…" at bounding box center [547, 150] width 128 height 249
click at [536, 53] on div "Add Item" at bounding box center [552, 54] width 95 height 6
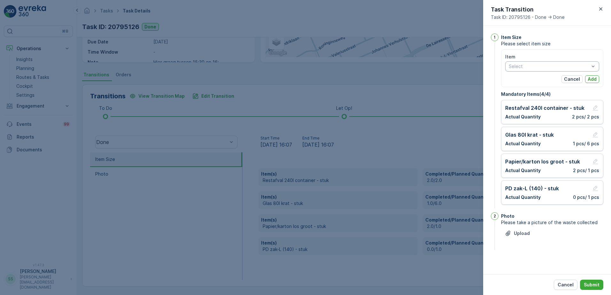
click at [540, 66] on div at bounding box center [549, 66] width 82 height 5
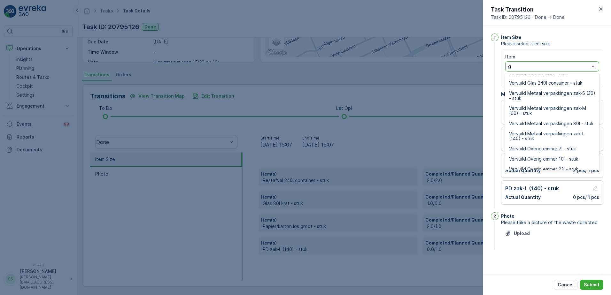
scroll to position [0, 0]
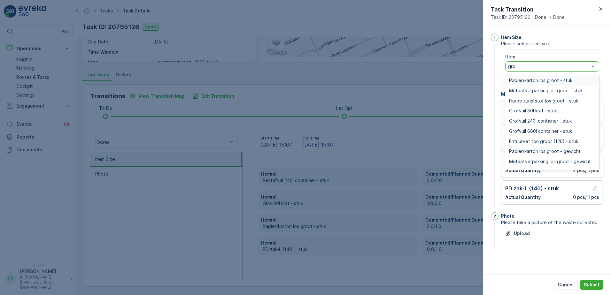
type input "grof"
click at [531, 90] on span "Grofvuil 240l container - stuk" at bounding box center [540, 90] width 63 height 5
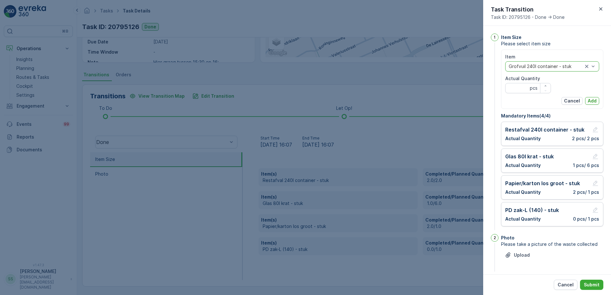
click at [492, 73] on div "1" at bounding box center [495, 133] width 8 height 198
click at [519, 87] on Quantity "Actual Quantity" at bounding box center [528, 88] width 46 height 10
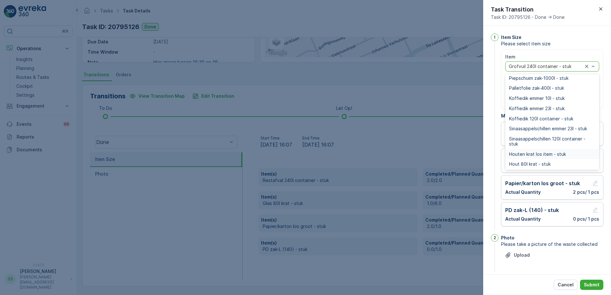
scroll to position [352, 0]
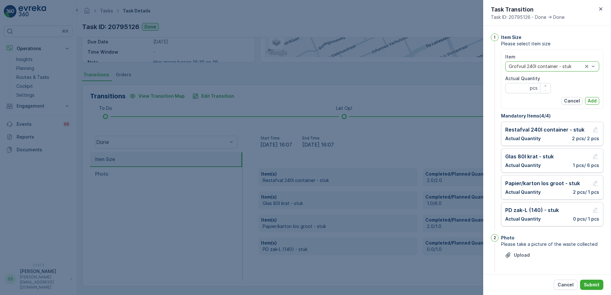
click at [528, 64] on div at bounding box center [545, 66] width 75 height 5
click at [528, 65] on div at bounding box center [545, 66] width 75 height 5
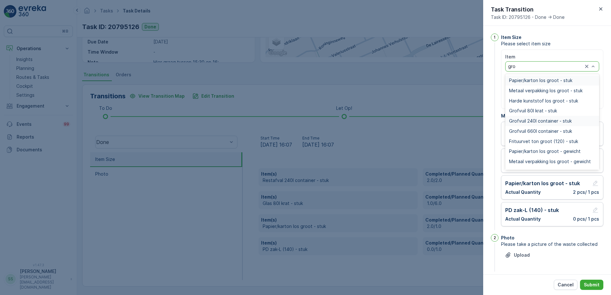
type input "grof"
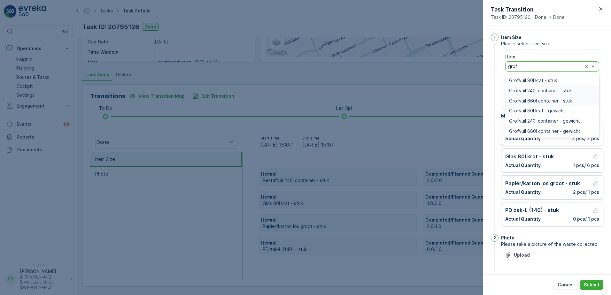
click at [538, 101] on span "Grofvuil 660l container - stuk" at bounding box center [540, 100] width 63 height 5
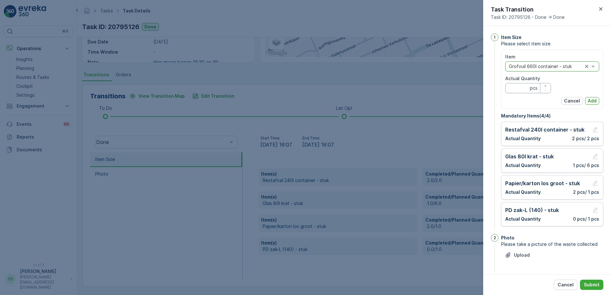
click at [511, 90] on Quantity "Actual Quantity" at bounding box center [528, 88] width 46 height 10
type Quantity "1"
click at [591, 101] on p "Add" at bounding box center [592, 101] width 9 height 6
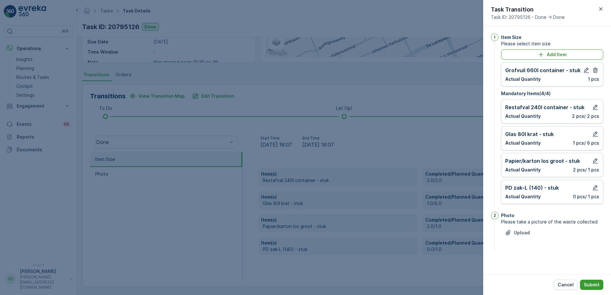
click at [590, 285] on p "Submit" at bounding box center [592, 285] width 16 height 6
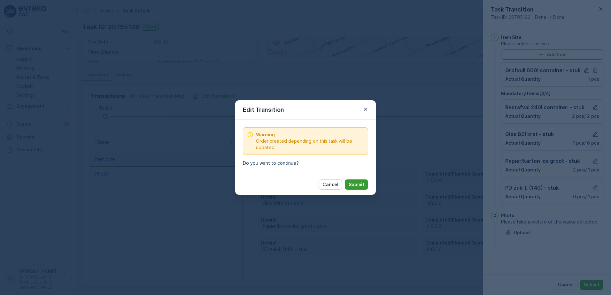
click at [349, 183] on button "Submit" at bounding box center [356, 185] width 23 height 10
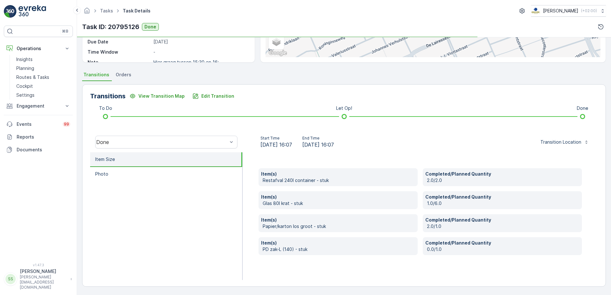
scroll to position [76, 0]
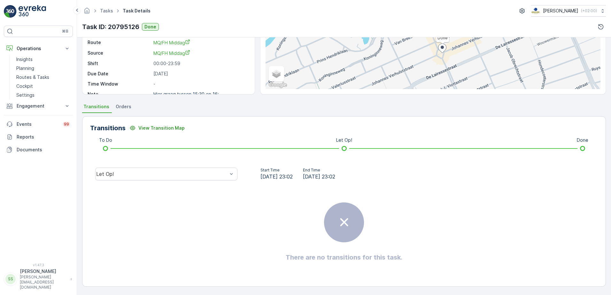
click at [292, 99] on div "Details Task ID 20795126 Service Point Brasserie van Dam Operation Amsterdam Co…" at bounding box center [344, 166] width 534 height 258
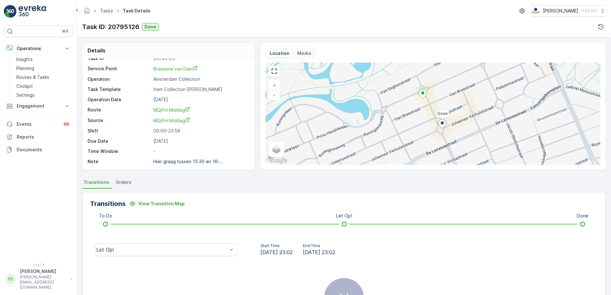
scroll to position [0, 0]
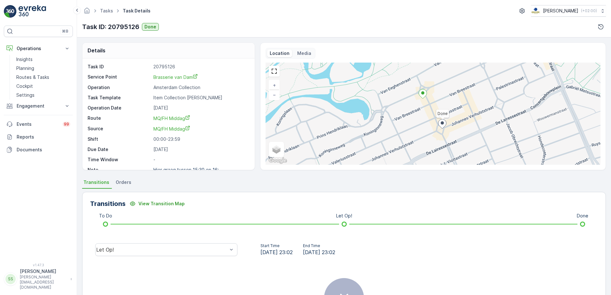
drag, startPoint x: 170, startPoint y: 25, endPoint x: 146, endPoint y: 24, distance: 23.3
click at [170, 25] on div "Task ID: 20795126 Done" at bounding box center [344, 27] width 524 height 10
click at [128, 25] on p "Task ID: 20795126" at bounding box center [110, 27] width 57 height 10
drag, startPoint x: 128, startPoint y: 25, endPoint x: 250, endPoint y: 51, distance: 124.9
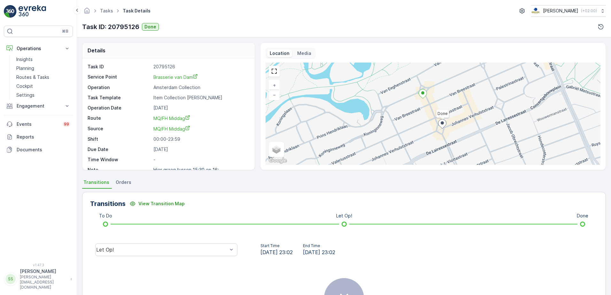
click at [250, 51] on div "Details" at bounding box center [168, 51] width 172 height 16
drag, startPoint x: 108, startPoint y: 26, endPoint x: 141, endPoint y: 27, distance: 33.2
click at [141, 27] on div "Task ID: 20795126 Done" at bounding box center [120, 27] width 77 height 10
drag, startPoint x: 141, startPoint y: 27, endPoint x: 112, endPoint y: 48, distance: 36.0
click at [112, 47] on div "Details" at bounding box center [168, 51] width 172 height 16
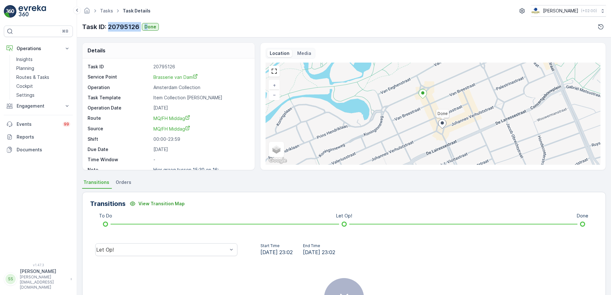
click at [148, 29] on div "Task ID: 20795126 Done" at bounding box center [120, 27] width 77 height 10
drag, startPoint x: 148, startPoint y: 29, endPoint x: 122, endPoint y: 50, distance: 32.9
click at [122, 50] on div "Details" at bounding box center [168, 51] width 172 height 16
click at [212, 52] on div "Details" at bounding box center [168, 51] width 172 height 16
click at [38, 75] on p "Routes & Tasks" at bounding box center [32, 77] width 33 height 6
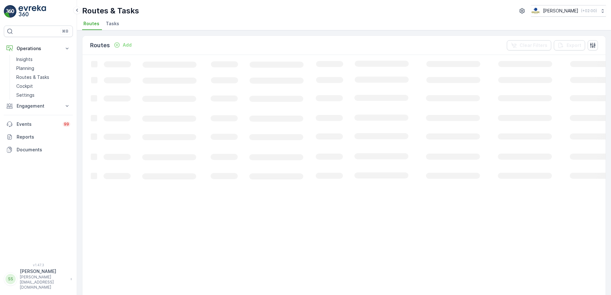
click at [155, 40] on div "Routes Add Clear Filters Export" at bounding box center [343, 45] width 523 height 19
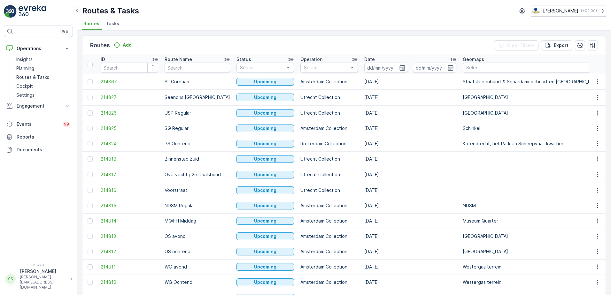
click at [399, 68] on icon "button" at bounding box center [402, 68] width 6 height 6
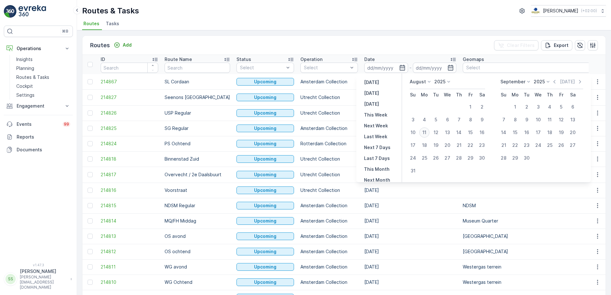
click at [424, 131] on div "11" at bounding box center [424, 133] width 10 height 10
type input "[DATE]"
click at [378, 44] on div "Routes Add Clear Filters Export" at bounding box center [343, 45] width 523 height 19
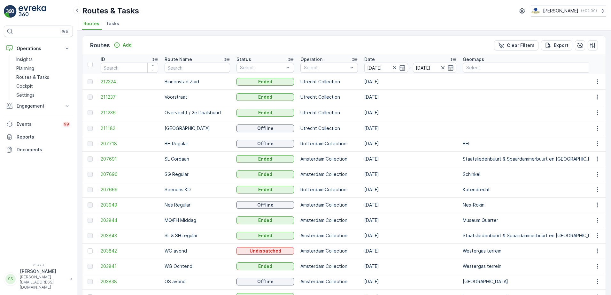
click at [317, 72] on div "Select" at bounding box center [329, 68] width 58 height 10
click at [304, 104] on div at bounding box center [306, 103] width 5 height 5
click at [238, 34] on div "Routes Add Clear Filters Export ID Route Name Status Select Operation option Am…" at bounding box center [344, 162] width 534 height 265
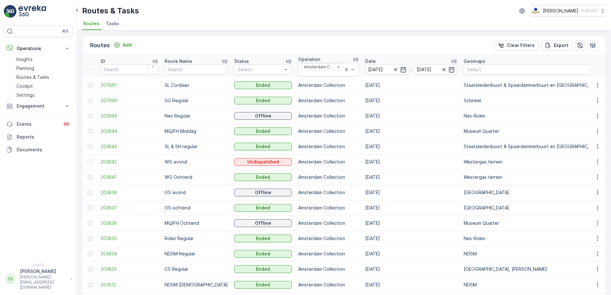
click at [107, 251] on td "203834" at bounding box center [129, 253] width 64 height 15
click at [108, 254] on span "203834" at bounding box center [130, 254] width 58 height 6
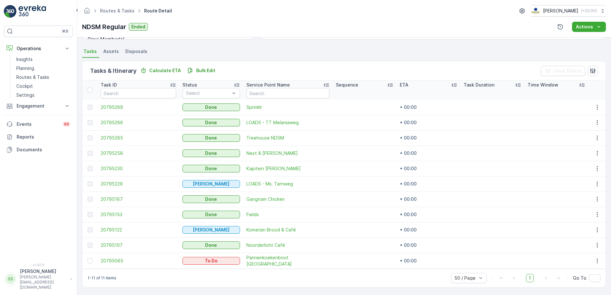
scroll to position [131, 0]
click at [116, 258] on span "20795065" at bounding box center [138, 261] width 75 height 6
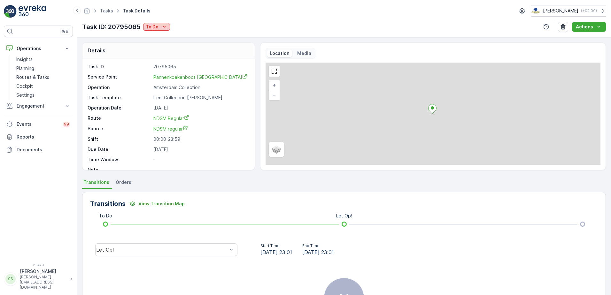
click at [150, 26] on p "To Do" at bounding box center [152, 27] width 13 height 6
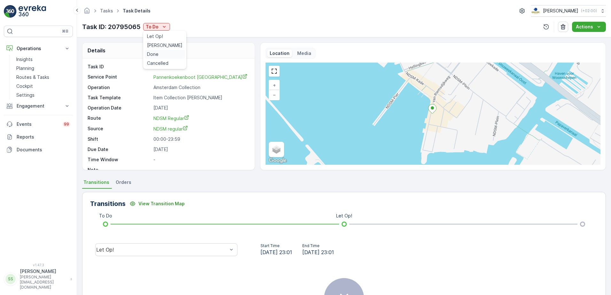
click at [154, 55] on span "Done" at bounding box center [153, 54] width 12 height 6
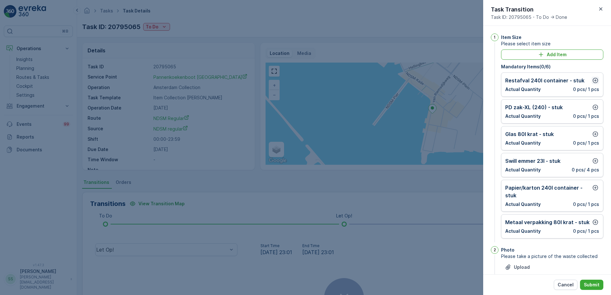
click at [591, 81] on button "button" at bounding box center [595, 81] width 8 height 8
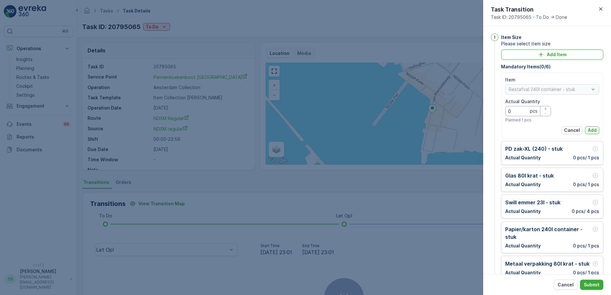
drag, startPoint x: 514, startPoint y: 112, endPoint x: 489, endPoint y: 111, distance: 25.9
click at [489, 111] on div "1 Item Size Please select item size Add Item Mandatory Items ( 0 / 6 ) Item Res…" at bounding box center [547, 150] width 128 height 249
type Quantity "1"
click at [592, 131] on p "Add" at bounding box center [592, 130] width 9 height 6
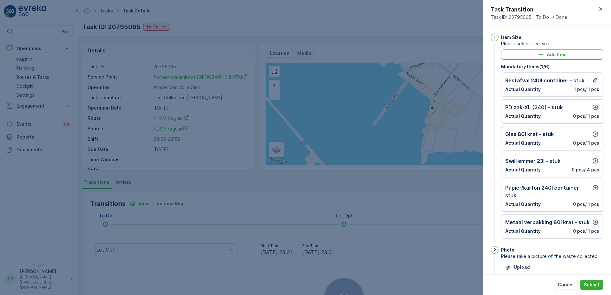
click at [595, 109] on icon "button" at bounding box center [595, 107] width 6 height 6
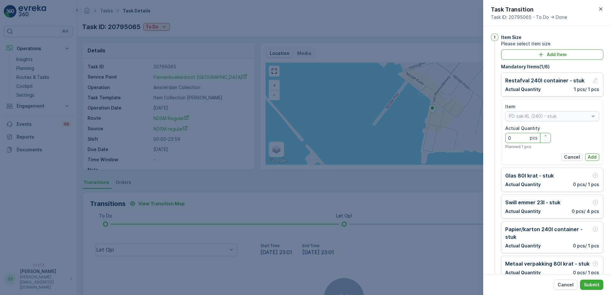
drag, startPoint x: 517, startPoint y: 137, endPoint x: 491, endPoint y: 137, distance: 25.9
click at [492, 137] on div "1 Item Size Please select item size Add Item Mandatory Items ( 1 / 6 ) Restafva…" at bounding box center [547, 160] width 112 height 252
type Quantity "1"
click at [589, 156] on p "Add" at bounding box center [592, 157] width 9 height 6
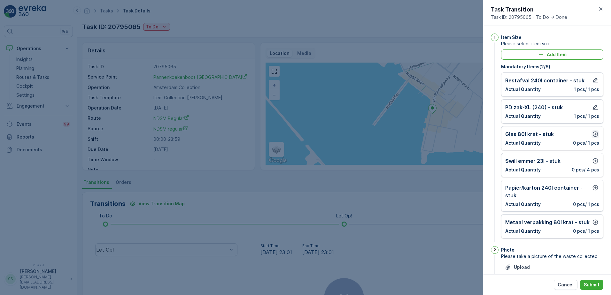
click at [593, 134] on icon "button" at bounding box center [595, 134] width 5 height 5
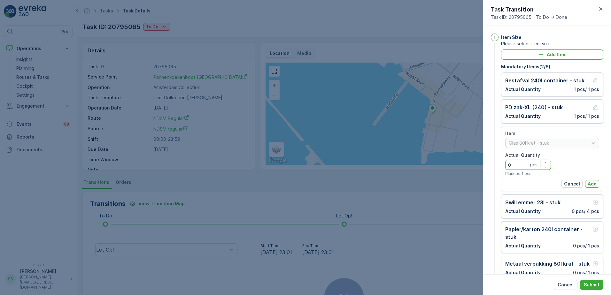
drag, startPoint x: 522, startPoint y: 167, endPoint x: 500, endPoint y: 166, distance: 22.1
click at [500, 166] on div "1 Item Size Please select item size Add Item Mandatory Items ( 2 / 6 ) Restafva…" at bounding box center [547, 160] width 112 height 252
type Quantity "1"
click at [589, 181] on p "Add" at bounding box center [592, 184] width 9 height 6
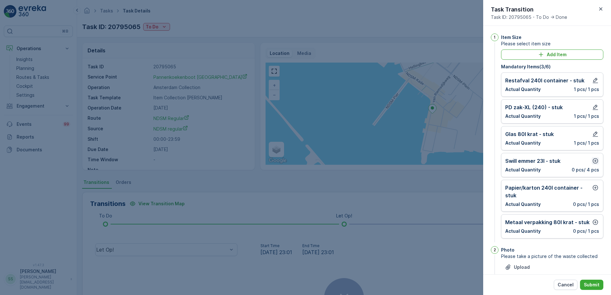
click at [591, 161] on button "button" at bounding box center [595, 161] width 8 height 8
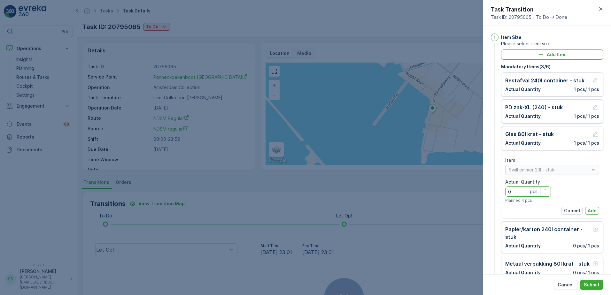
drag, startPoint x: 507, startPoint y: 194, endPoint x: 480, endPoint y: 194, distance: 27.8
click at [483, 194] on div "Tasks Task Details Oscar Circulair ( +02:00 ) Task ID: 20795065 To Do Actions D…" at bounding box center [344, 147] width 534 height 295
click at [592, 210] on p "Add" at bounding box center [592, 211] width 9 height 6
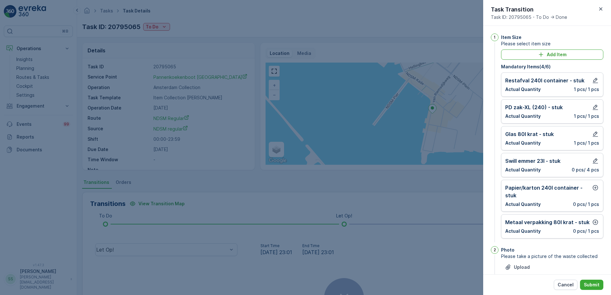
click at [553, 197] on p "Papier/karton 240l container - stuk" at bounding box center [548, 191] width 86 height 15
click at [594, 189] on icon "button" at bounding box center [595, 188] width 6 height 6
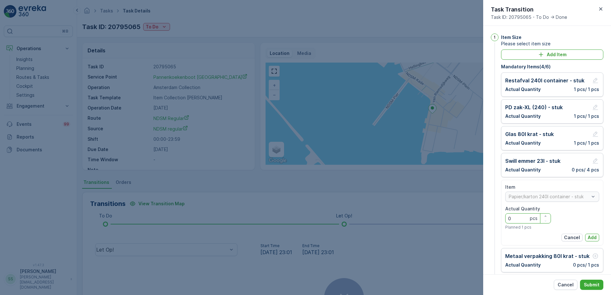
drag, startPoint x: 511, startPoint y: 220, endPoint x: 487, endPoint y: 220, distance: 24.0
click at [487, 220] on div "1 Item Size Please select item size Add Item Mandatory Items ( 4 / 6 ) Restafva…" at bounding box center [547, 150] width 128 height 249
type Quantity "1"
click at [595, 238] on button "Add" at bounding box center [592, 238] width 14 height 8
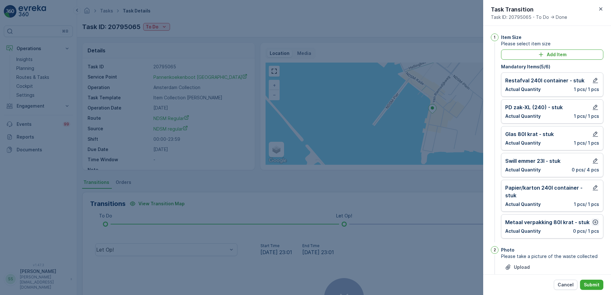
click at [594, 225] on icon "button" at bounding box center [595, 222] width 5 height 5
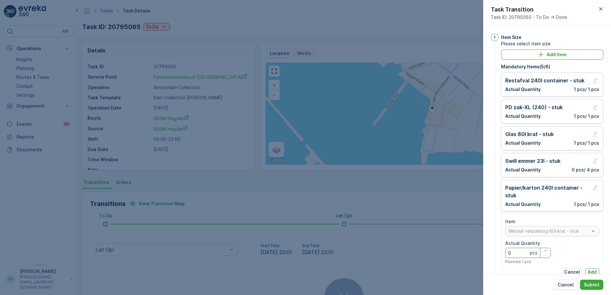
drag, startPoint x: 511, startPoint y: 254, endPoint x: 496, endPoint y: 254, distance: 14.4
click at [498, 254] on div "1 Item Size Please select item size Add Item Mandatory Items ( 5 / 6 ) Restafva…" at bounding box center [547, 160] width 112 height 252
type Quantity "1"
click at [591, 270] on p "Add" at bounding box center [592, 272] width 9 height 6
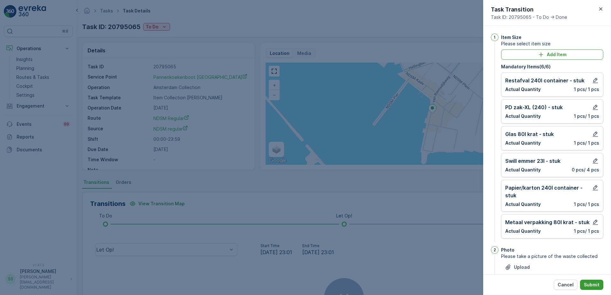
click at [589, 283] on p "Submit" at bounding box center [592, 285] width 16 height 6
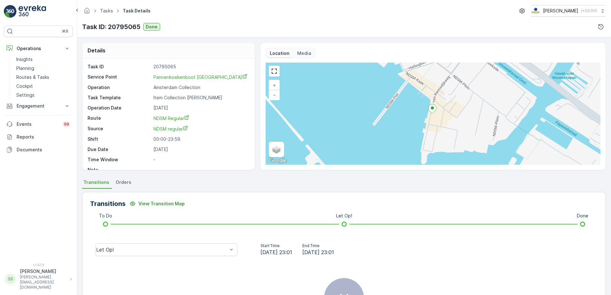
click at [246, 25] on div "Task ID: 20795065 Done" at bounding box center [344, 27] width 524 height 10
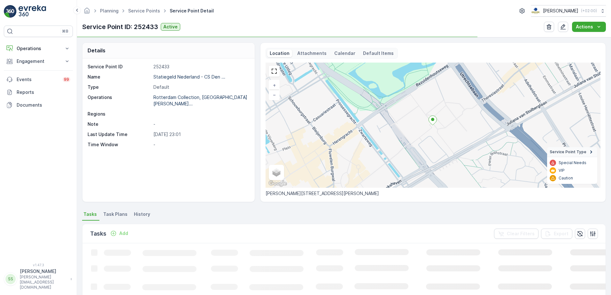
click at [309, 55] on p "Attachments" at bounding box center [311, 53] width 29 height 6
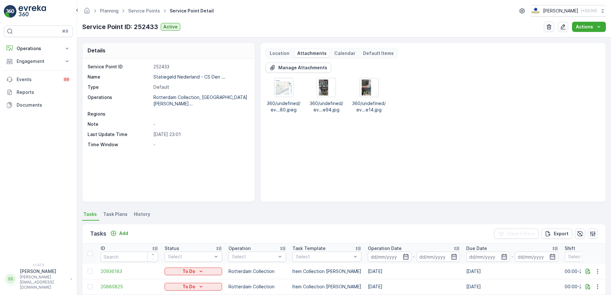
click at [224, 23] on div "Service Point ID: 252433 Active Actions" at bounding box center [344, 27] width 524 height 10
click at [522, 118] on div "Manage Attachments 360/undefined/ev...80.jpeg 360/undefined/ev...e94.jpg 360/un…" at bounding box center [433, 130] width 335 height 134
click at [518, 66] on div "Manage Attachments 360/undefined/ev...80.jpeg 360/undefined/ev...e94.jpg 360/un…" at bounding box center [433, 88] width 335 height 50
click at [453, 75] on div "Manage Attachments 360/undefined/ev...80.jpeg 360/undefined/ev...e94.jpg 360/un…" at bounding box center [433, 88] width 335 height 50
